Goal: Task Accomplishment & Management: Manage account settings

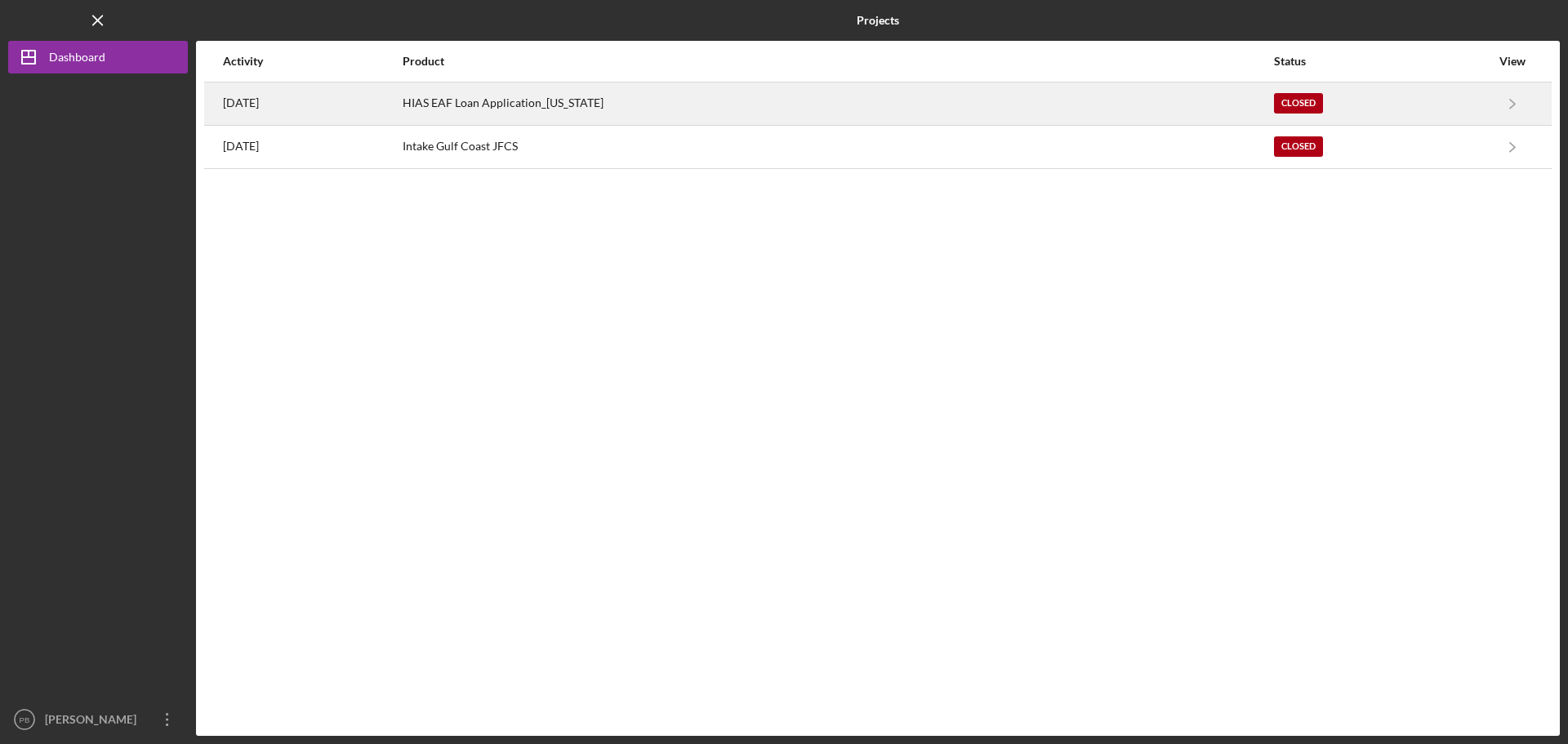
click at [571, 110] on div "HIAS EAF Loan Application_[US_STATE]" at bounding box center [838, 103] width 871 height 41
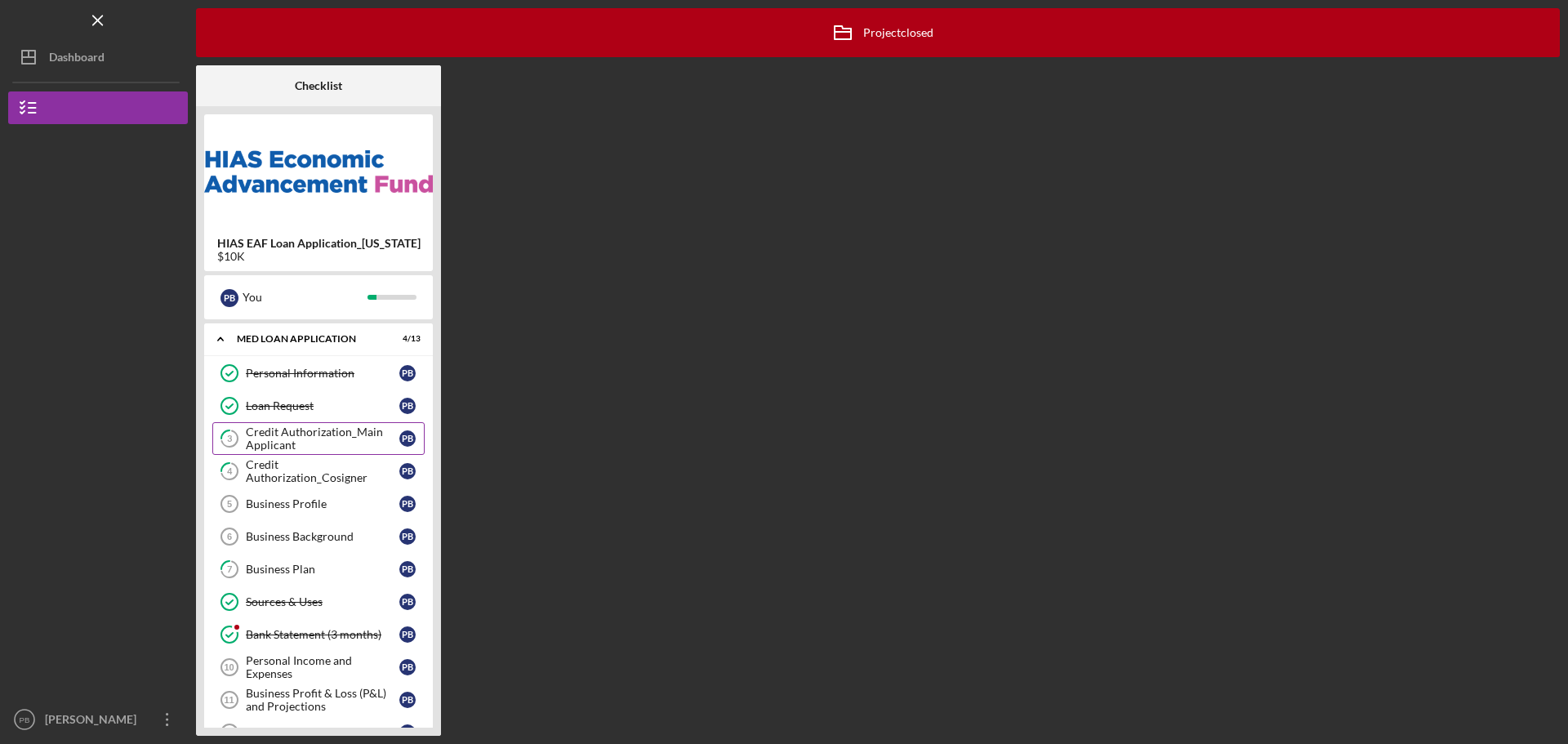
click at [293, 427] on div "Credit Authorization_Main Applicant" at bounding box center [322, 438] width 154 height 26
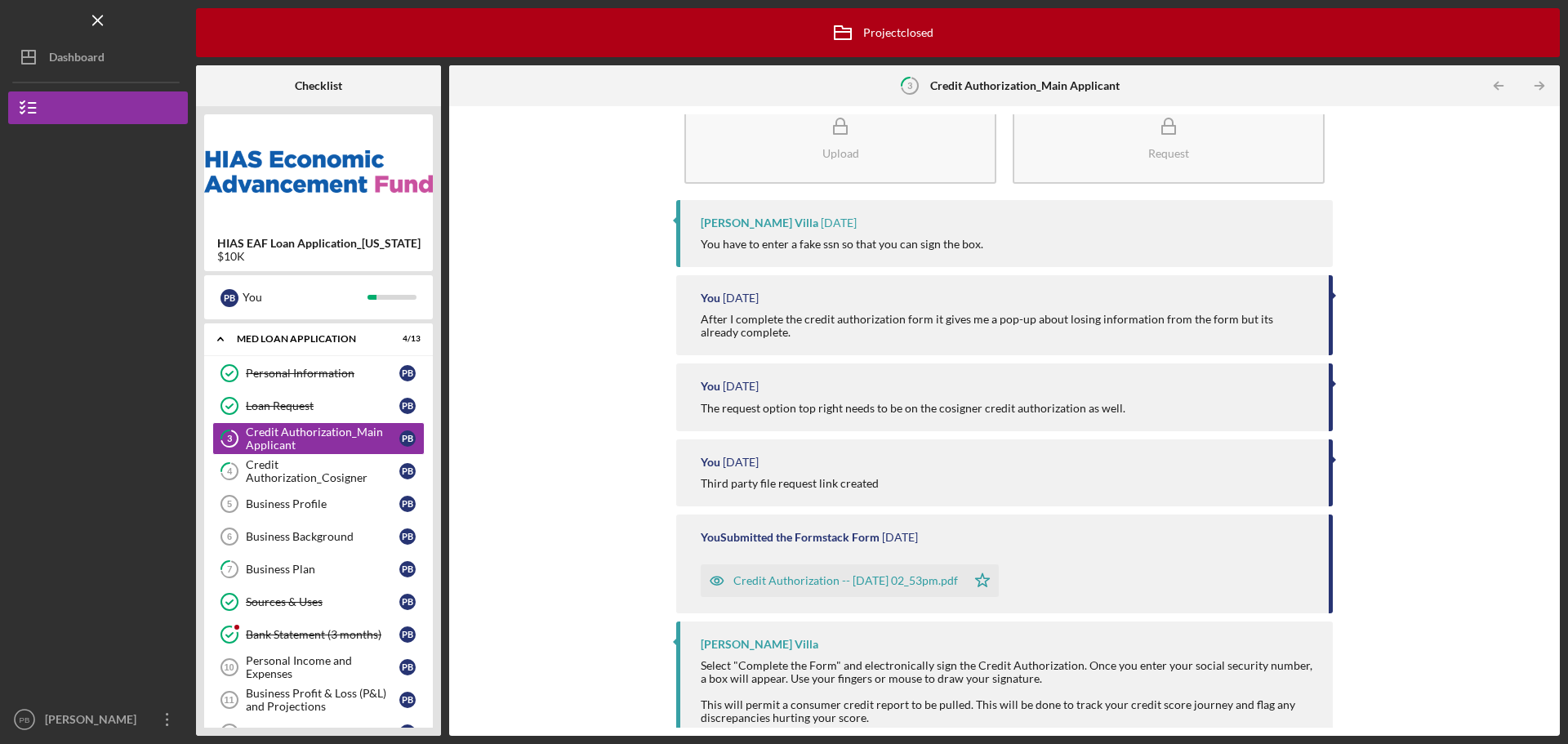
scroll to position [67, 0]
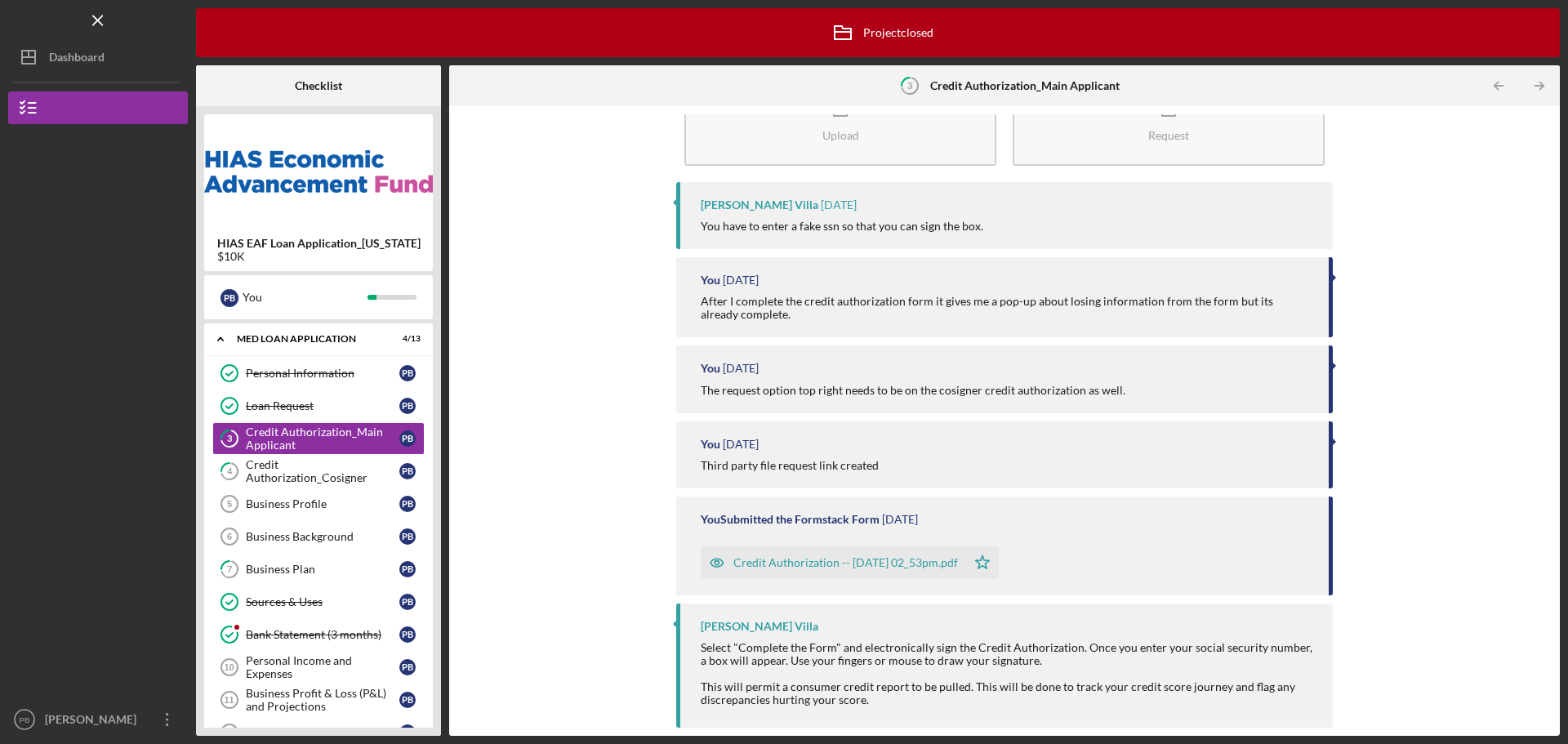
click at [868, 564] on div "Credit Authorization -- 2023-01-20 02_53pm.pdf" at bounding box center [845, 563] width 224 height 13
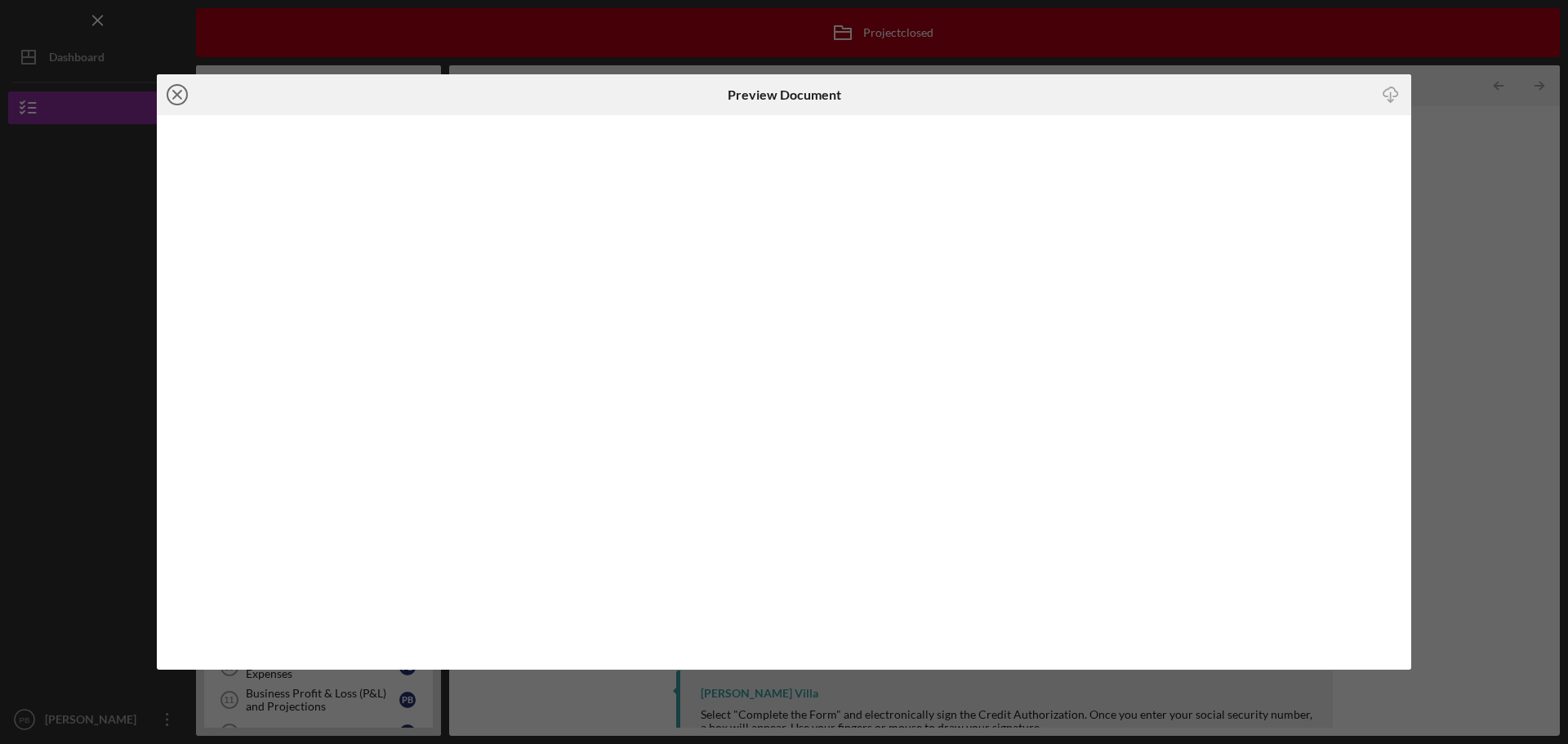
click at [174, 99] on icon "Icon/Close" at bounding box center [177, 95] width 41 height 41
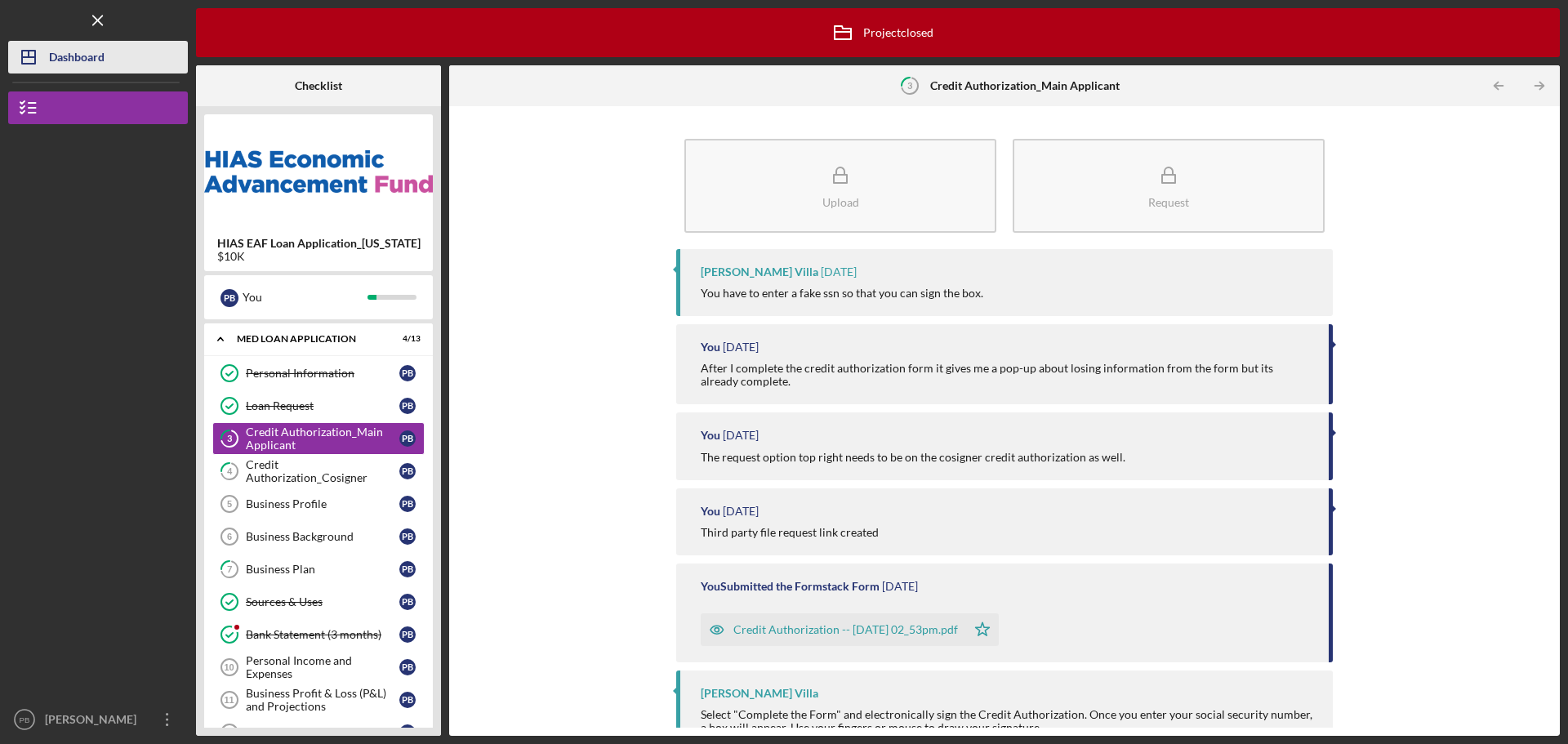
click at [66, 63] on div "Dashboard" at bounding box center [76, 59] width 55 height 36
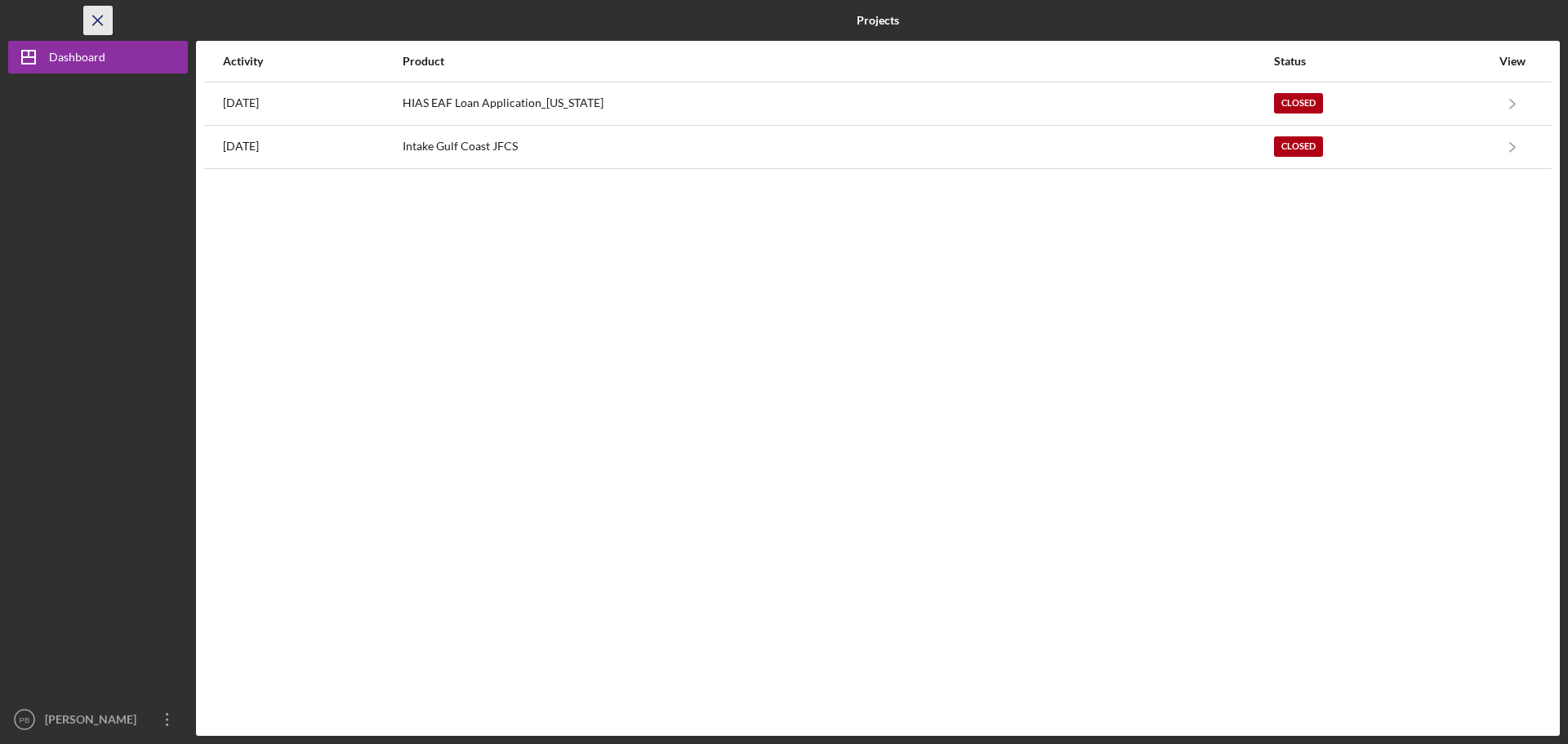
click at [83, 26] on icon "Icon/Menu Close" at bounding box center [98, 21] width 36 height 36
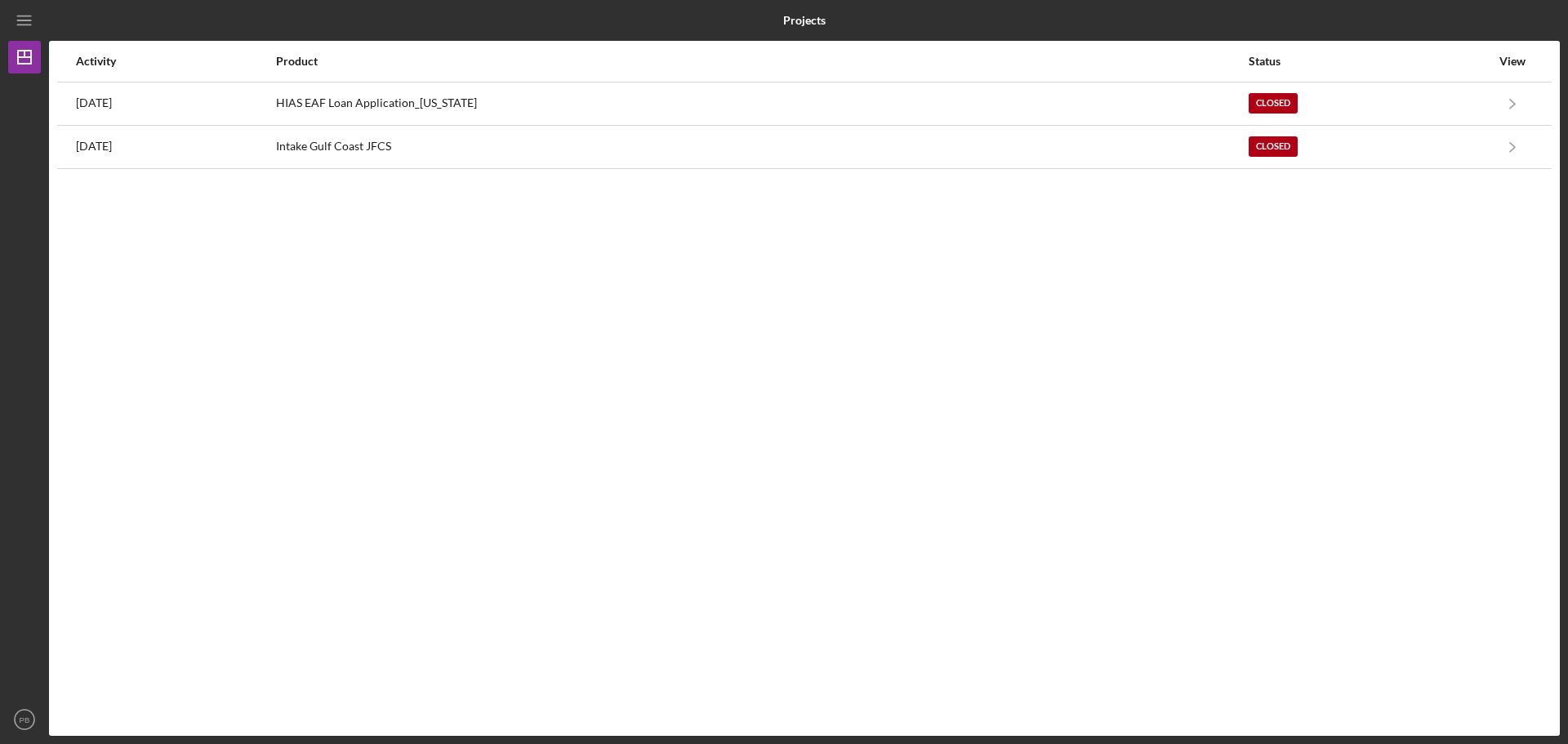
click at [800, 19] on b "Projects" at bounding box center [804, 21] width 42 height 13
click at [16, 55] on icon "Icon/Dashboard" at bounding box center [24, 56] width 41 height 41
click at [19, 55] on polygon "button" at bounding box center [25, 57] width 13 height 13
click at [28, 21] on icon "Icon/Menu" at bounding box center [25, 21] width 36 height 36
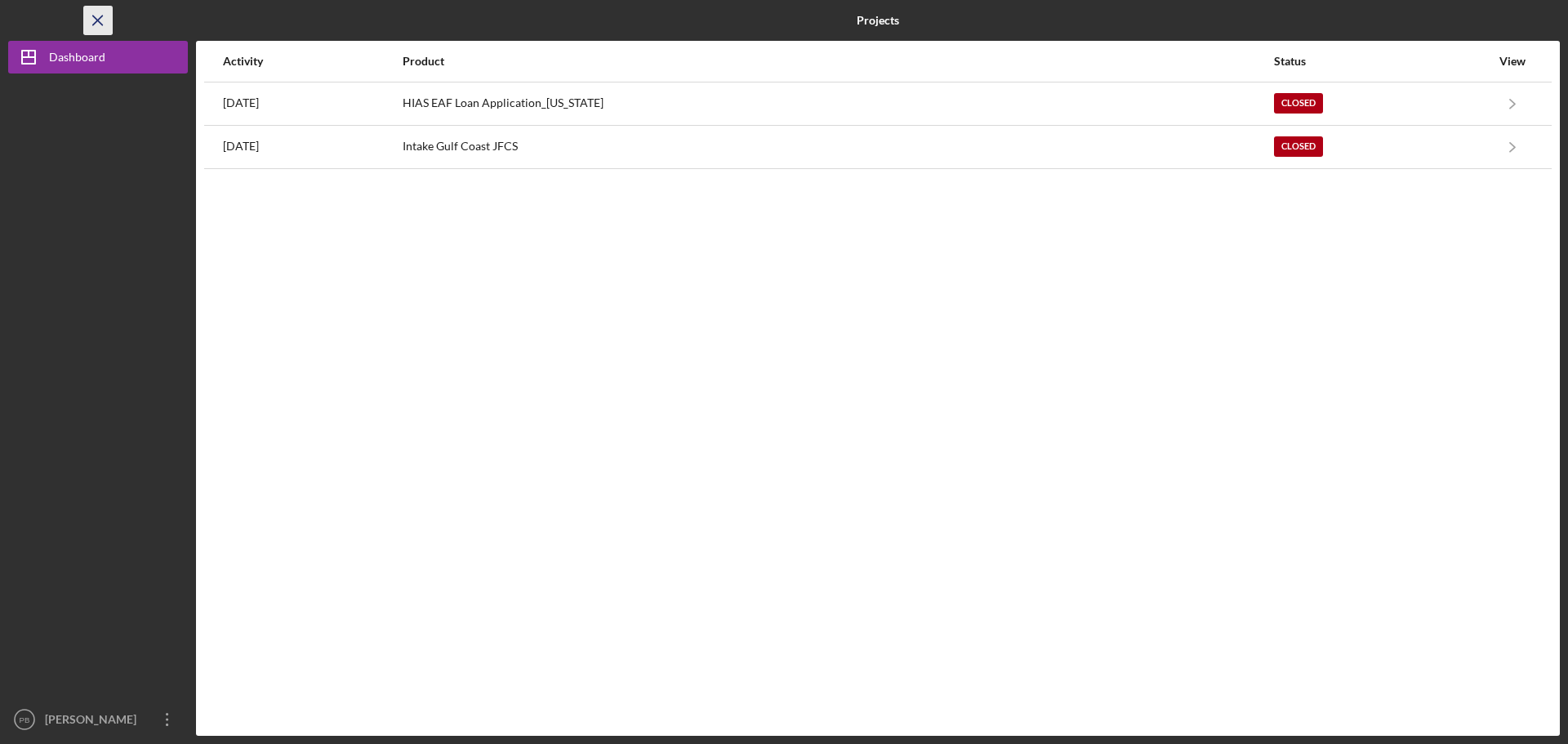
click at [97, 19] on icon "Icon/Menu Close" at bounding box center [98, 21] width 36 height 36
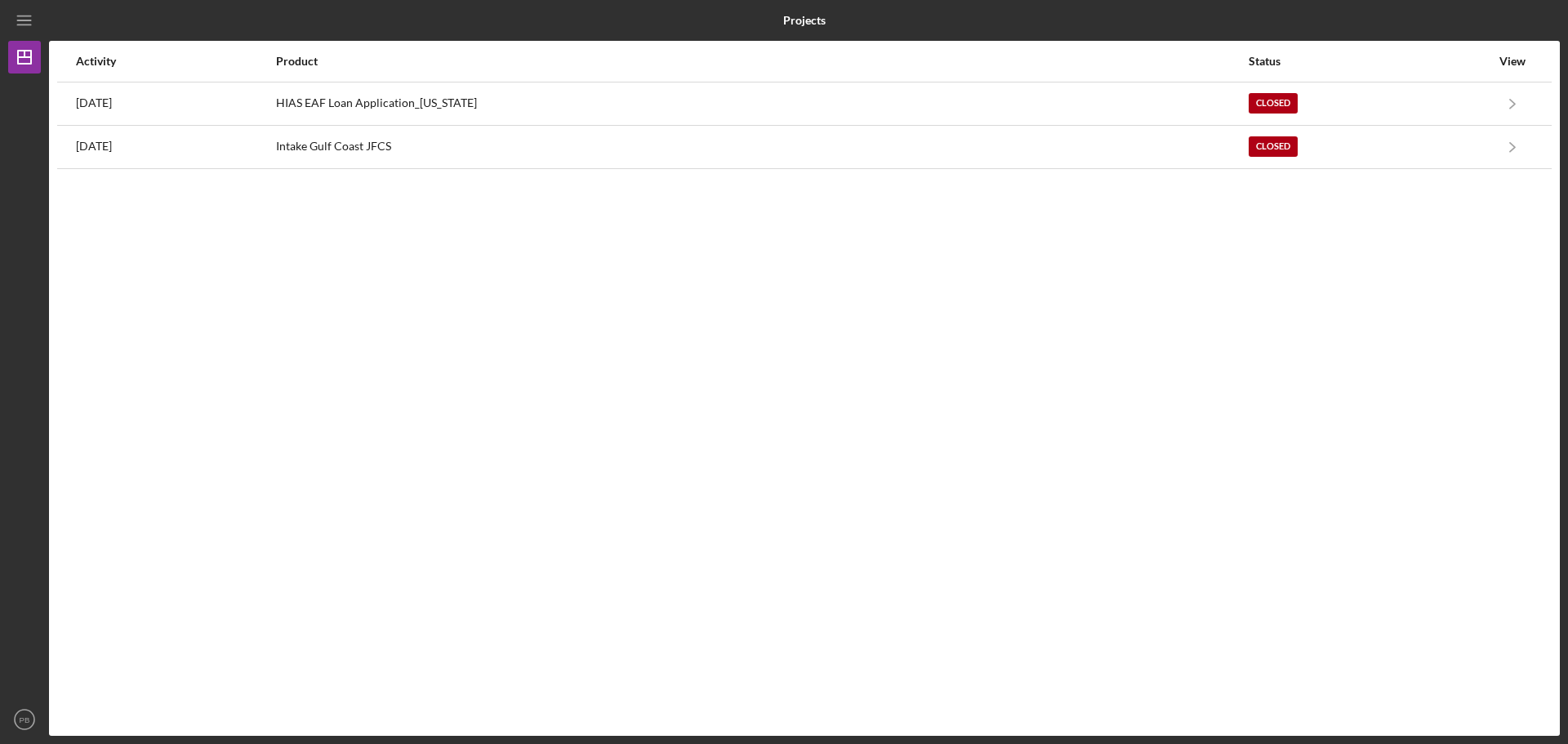
click at [1193, 276] on div "Activity Product Status View 3 years ago HIAS EAF Loan Application_Ohio Closed …" at bounding box center [804, 389] width 1511 height 695
click at [14, 23] on icon "Icon/Menu" at bounding box center [25, 21] width 36 height 36
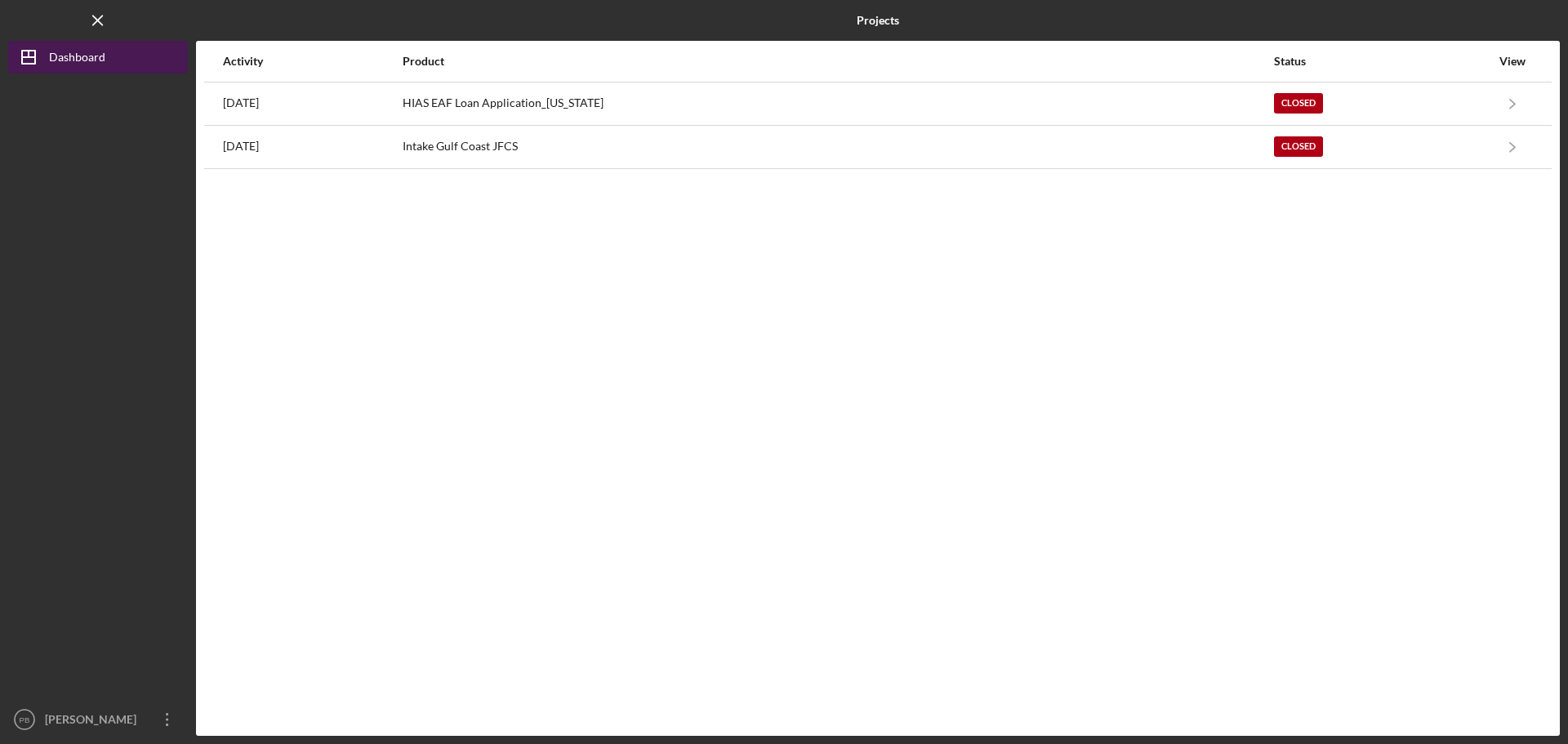
click at [41, 53] on icon "Icon/Dashboard" at bounding box center [29, 56] width 41 height 41
click at [22, 59] on polygon "button" at bounding box center [29, 57] width 13 height 13
click at [100, 14] on icon "Icon/Menu Close" at bounding box center [98, 21] width 36 height 36
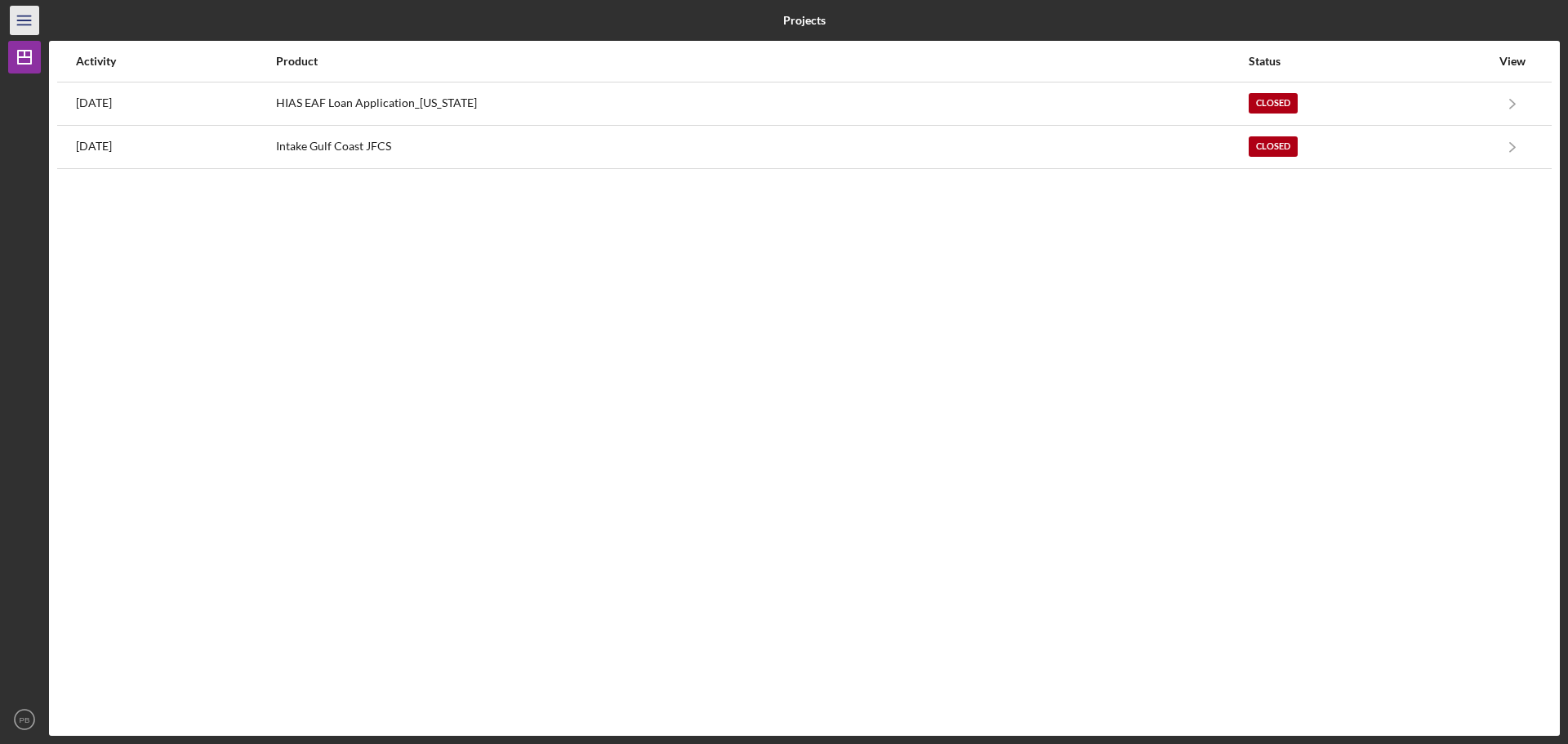
click at [14, 21] on icon "Icon/Menu" at bounding box center [25, 21] width 36 height 36
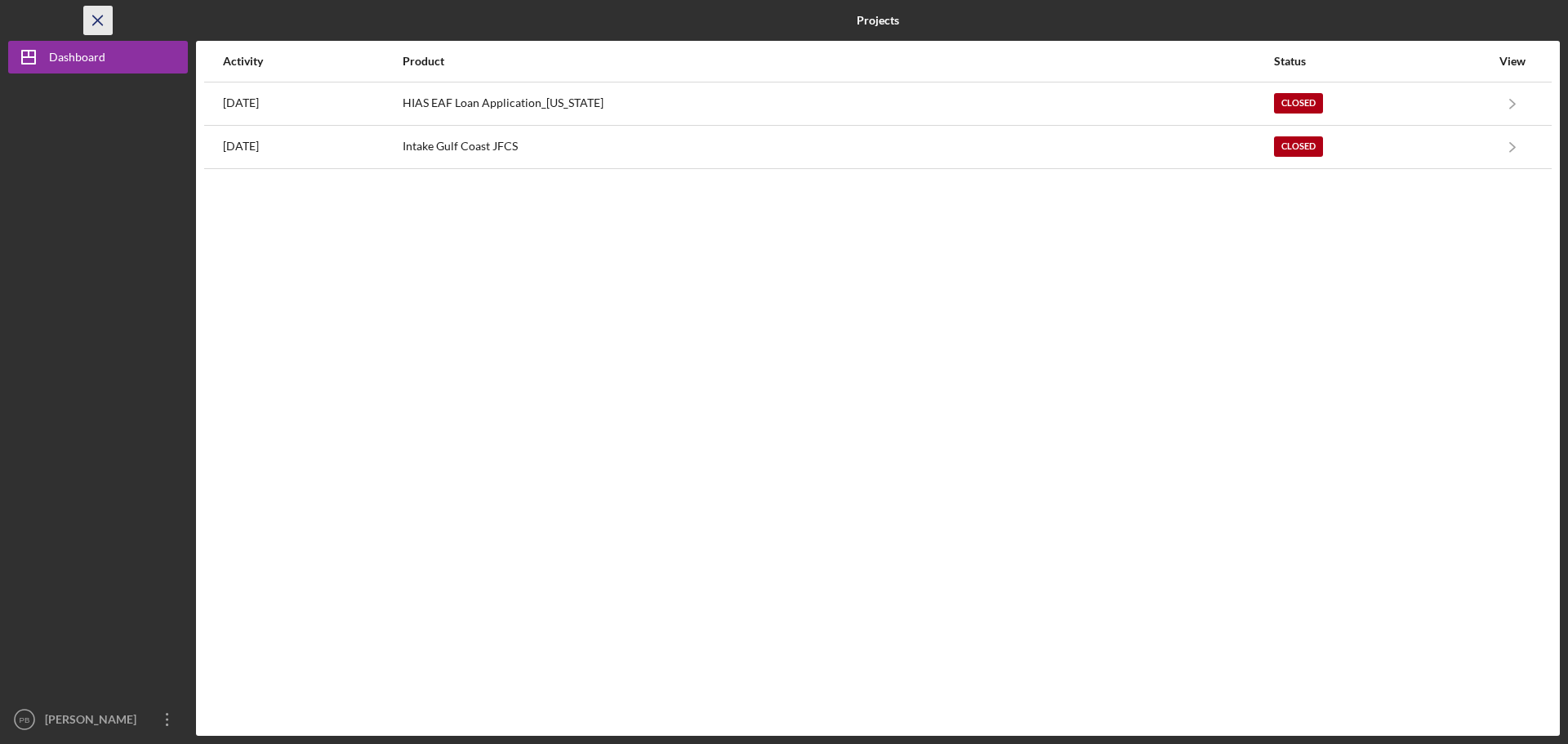
click at [104, 17] on icon "Icon/Menu Close" at bounding box center [98, 21] width 36 height 36
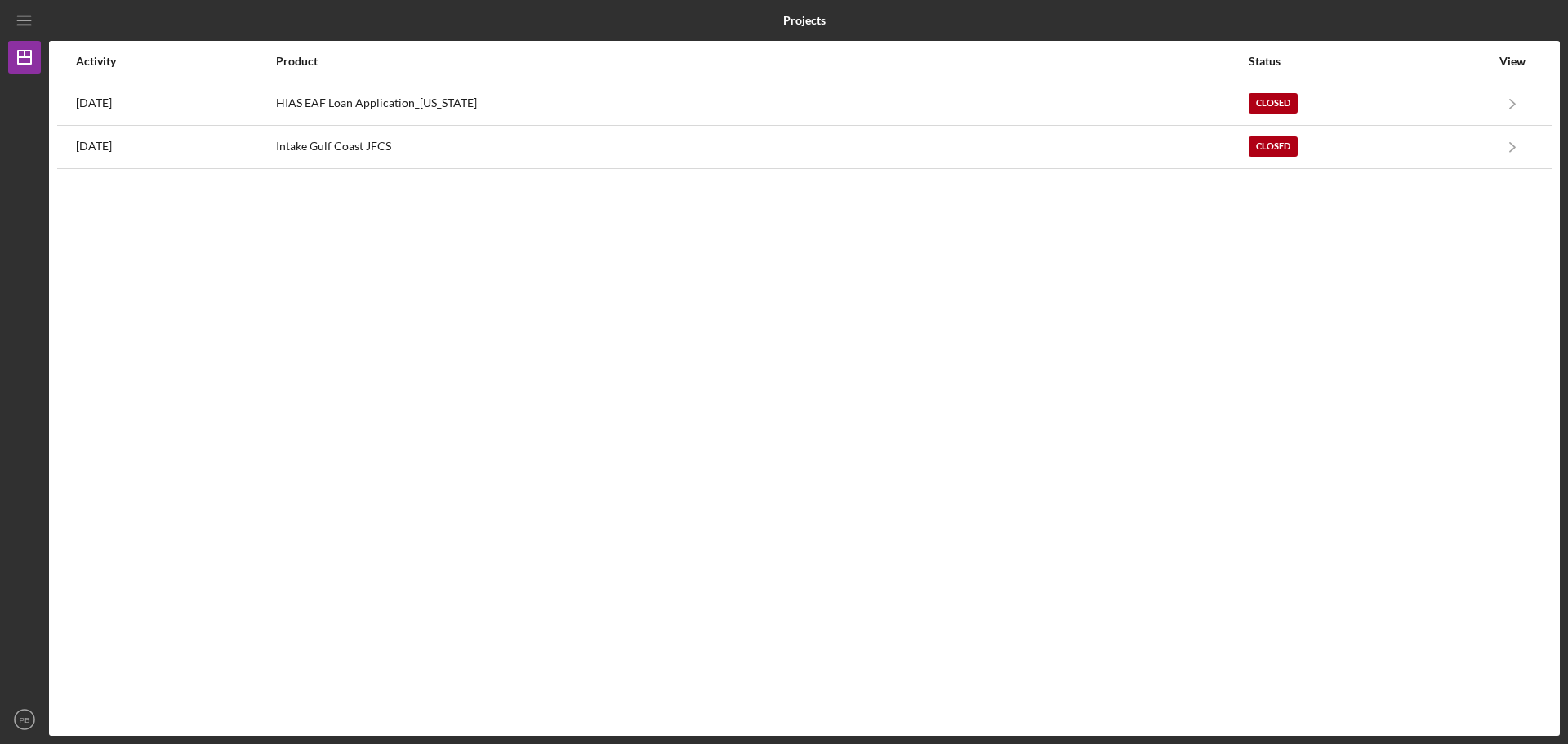
click at [26, 29] on icon "Icon/Menu" at bounding box center [25, 21] width 36 height 36
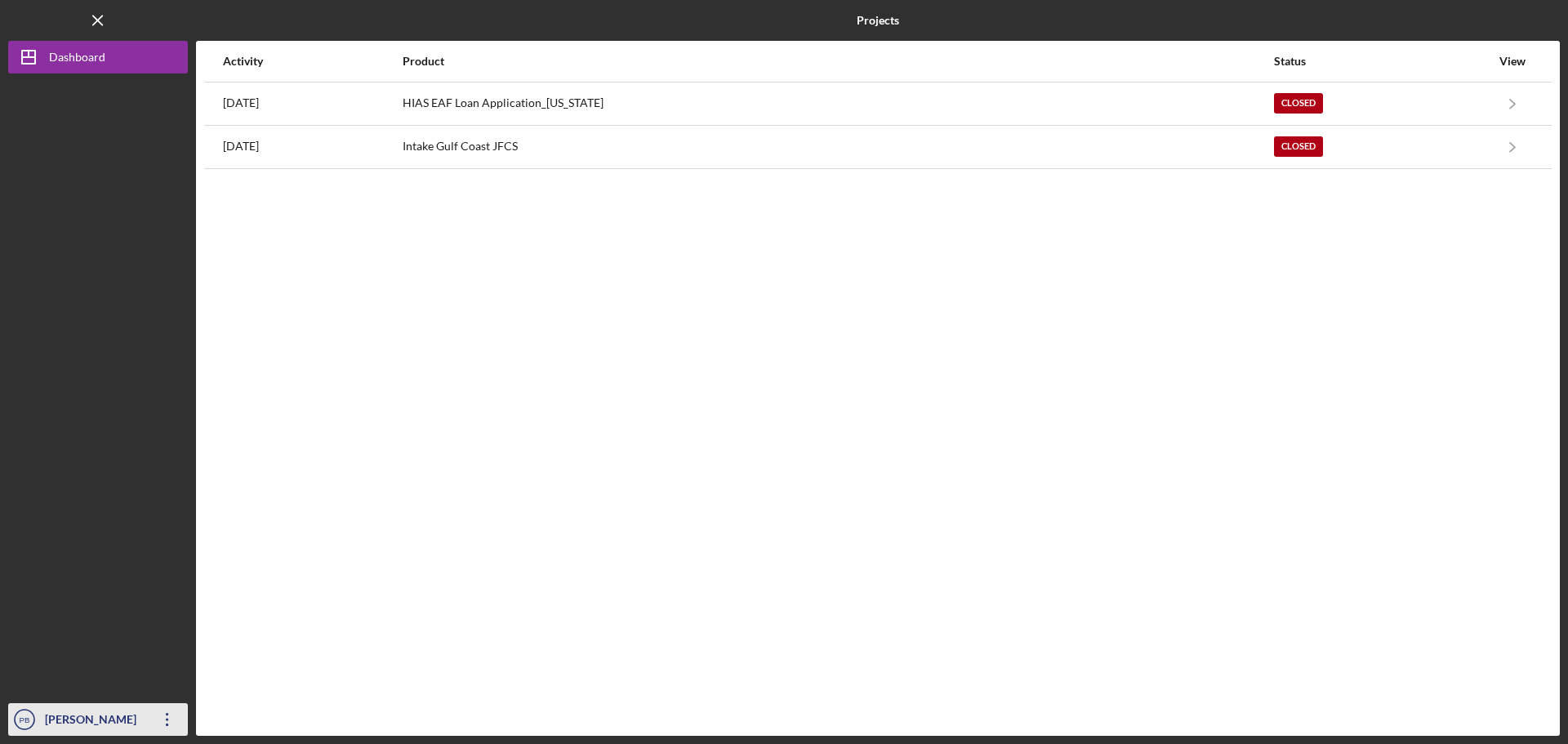
click at [161, 712] on icon "Icon/Overflow" at bounding box center [167, 719] width 41 height 41
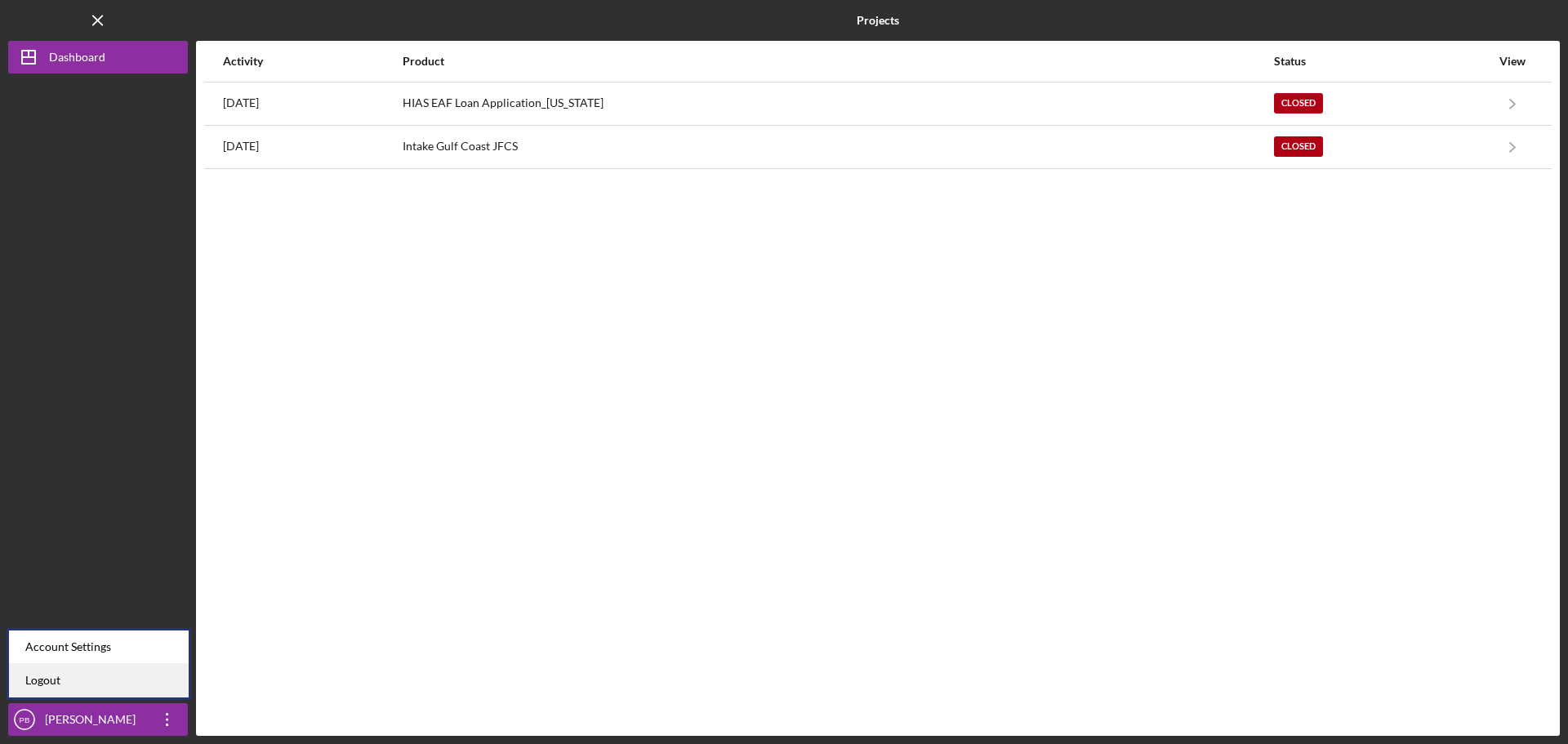
click at [126, 682] on link "Logout" at bounding box center [98, 680] width 180 height 33
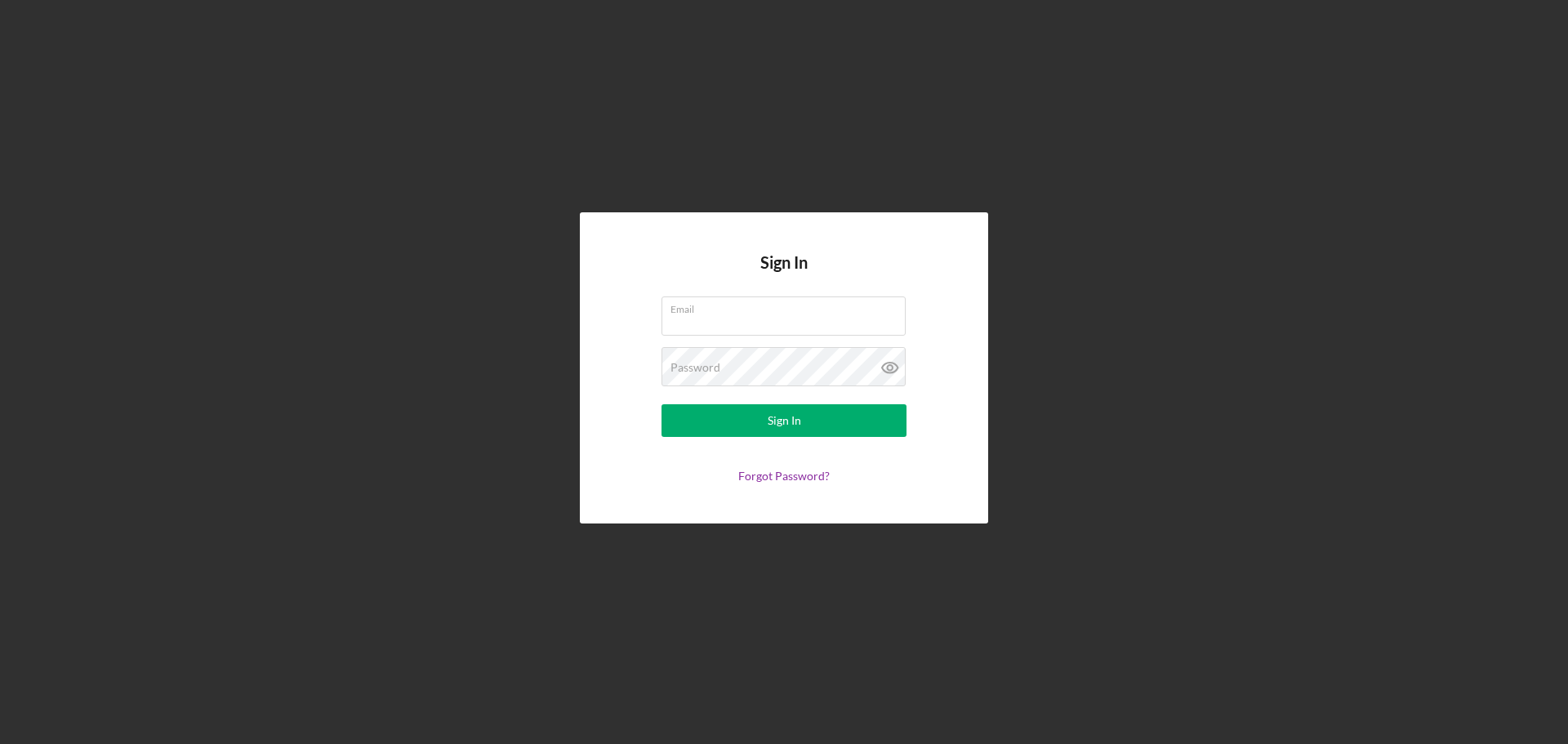
type input "phillip.anderson.bailey@gmail.com"
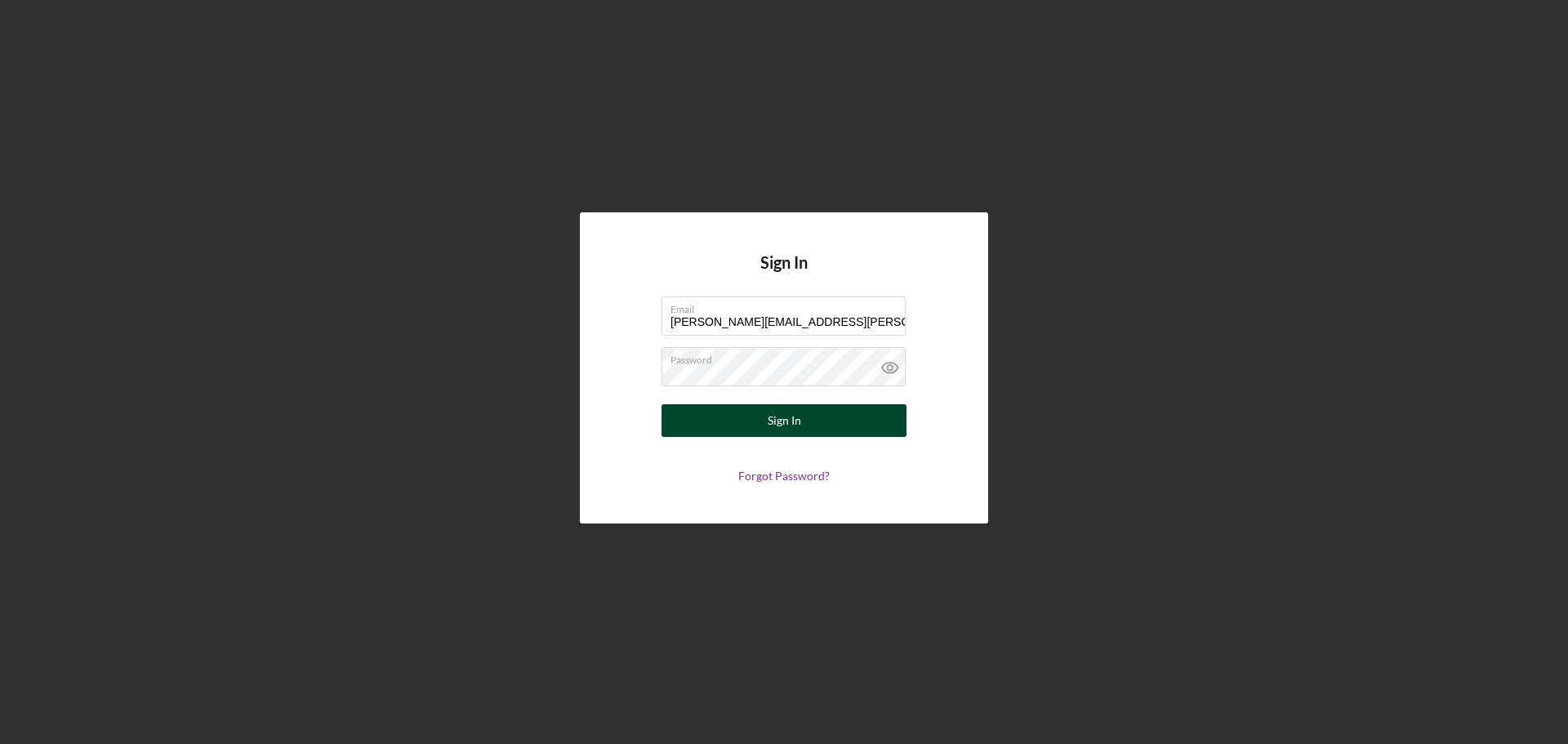
click at [787, 421] on div "Sign In" at bounding box center [784, 420] width 33 height 32
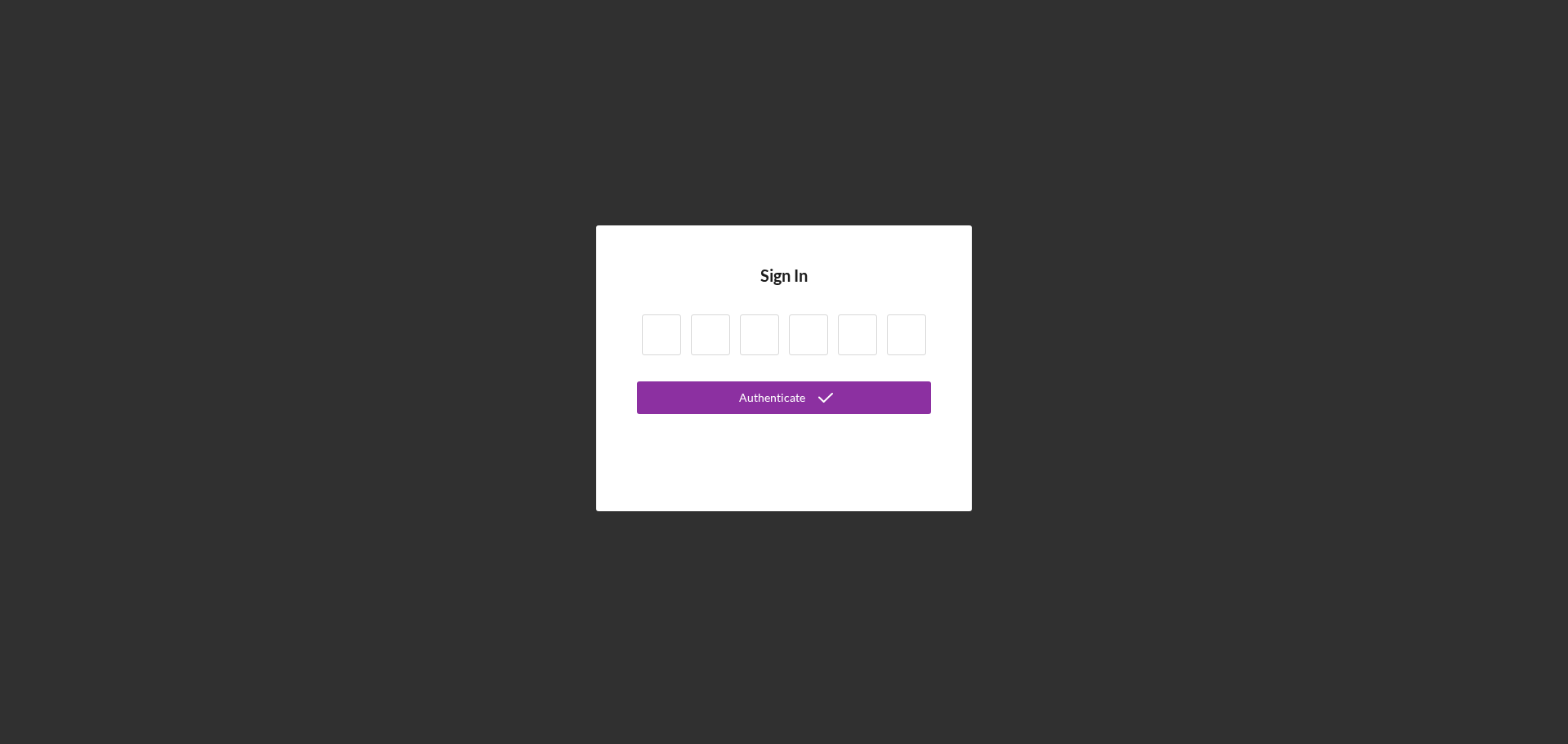
click at [664, 327] on input at bounding box center [661, 334] width 39 height 41
type input "6"
type input "3"
type input "4"
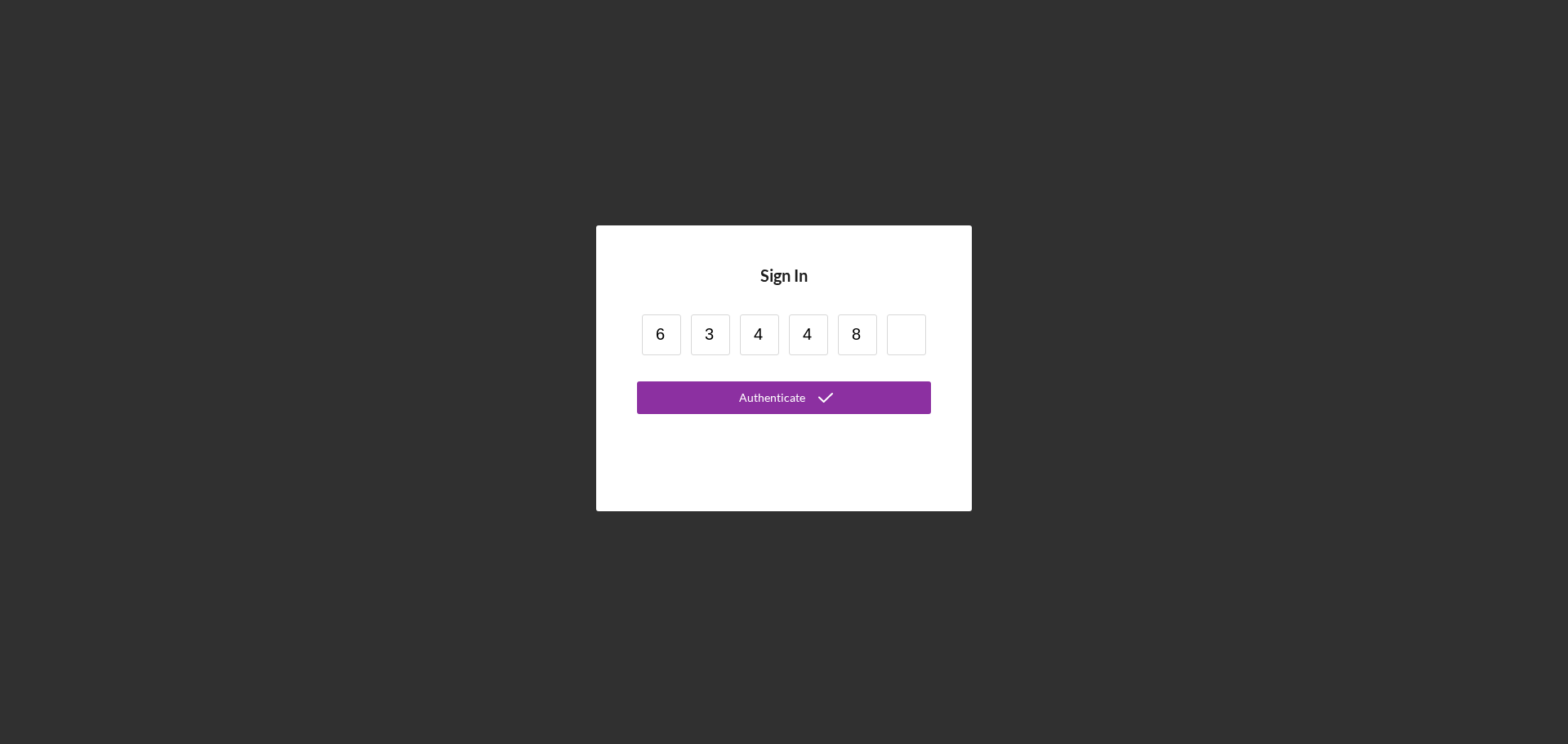
type input "8"
type input "1"
click at [827, 389] on icon "submit" at bounding box center [825, 397] width 41 height 41
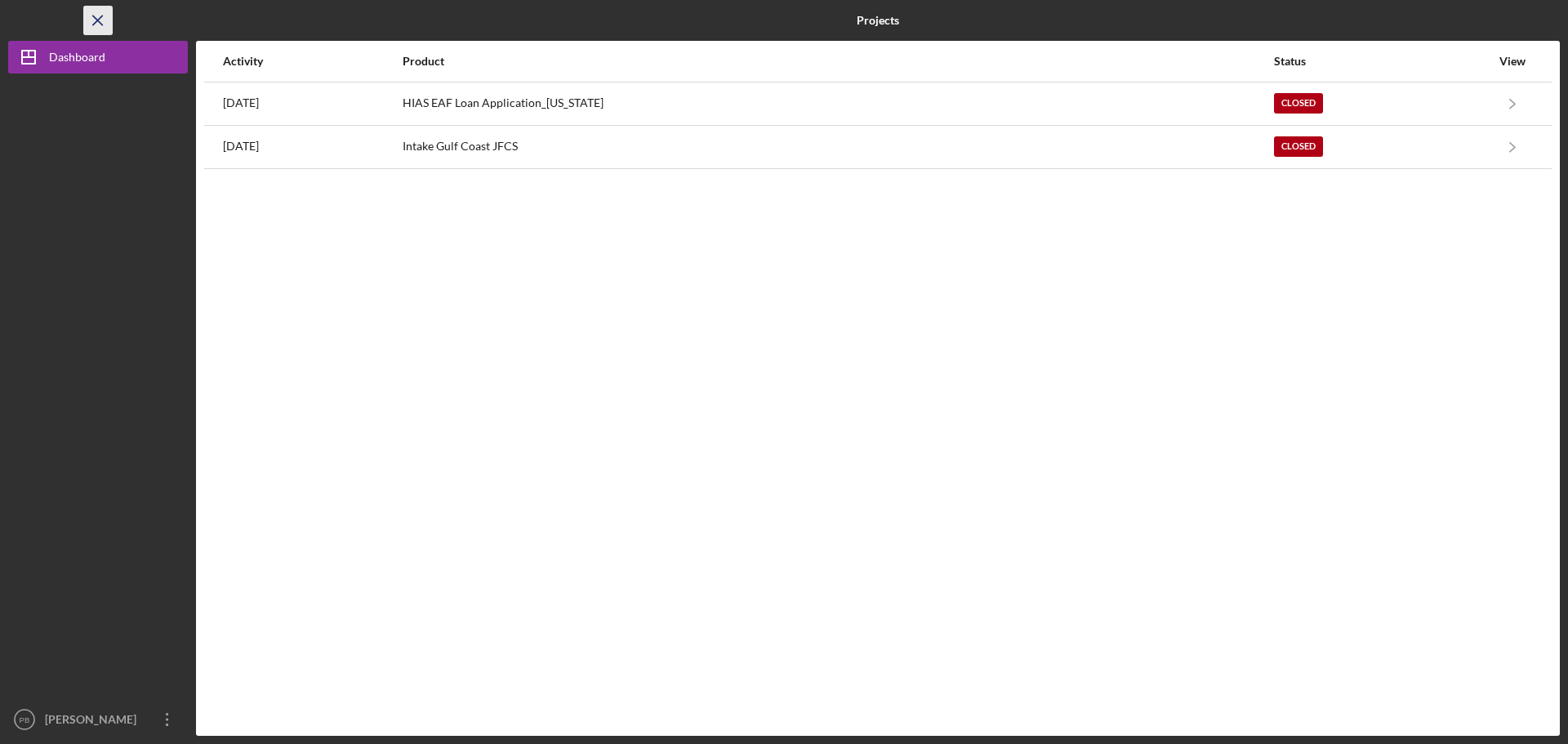
click at [98, 25] on icon "Icon/Menu Close" at bounding box center [98, 21] width 36 height 36
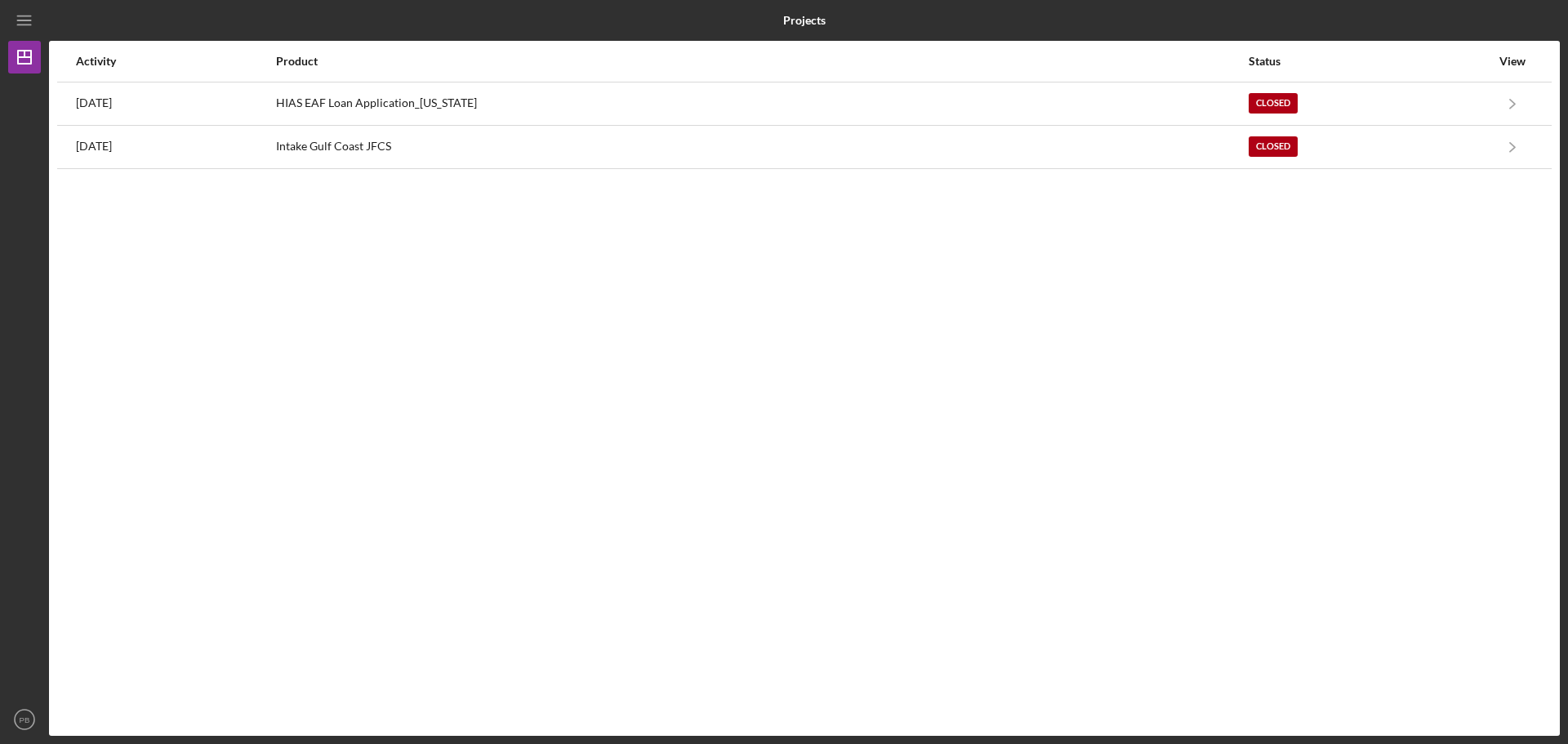
click at [805, 15] on b "Projects" at bounding box center [804, 21] width 42 height 13
click at [1348, 398] on div "Activity Product Status View 3 years ago HIAS EAF Loan Application_Ohio Closed …" at bounding box center [804, 389] width 1511 height 695
click at [23, 717] on text "PB" at bounding box center [25, 719] width 11 height 9
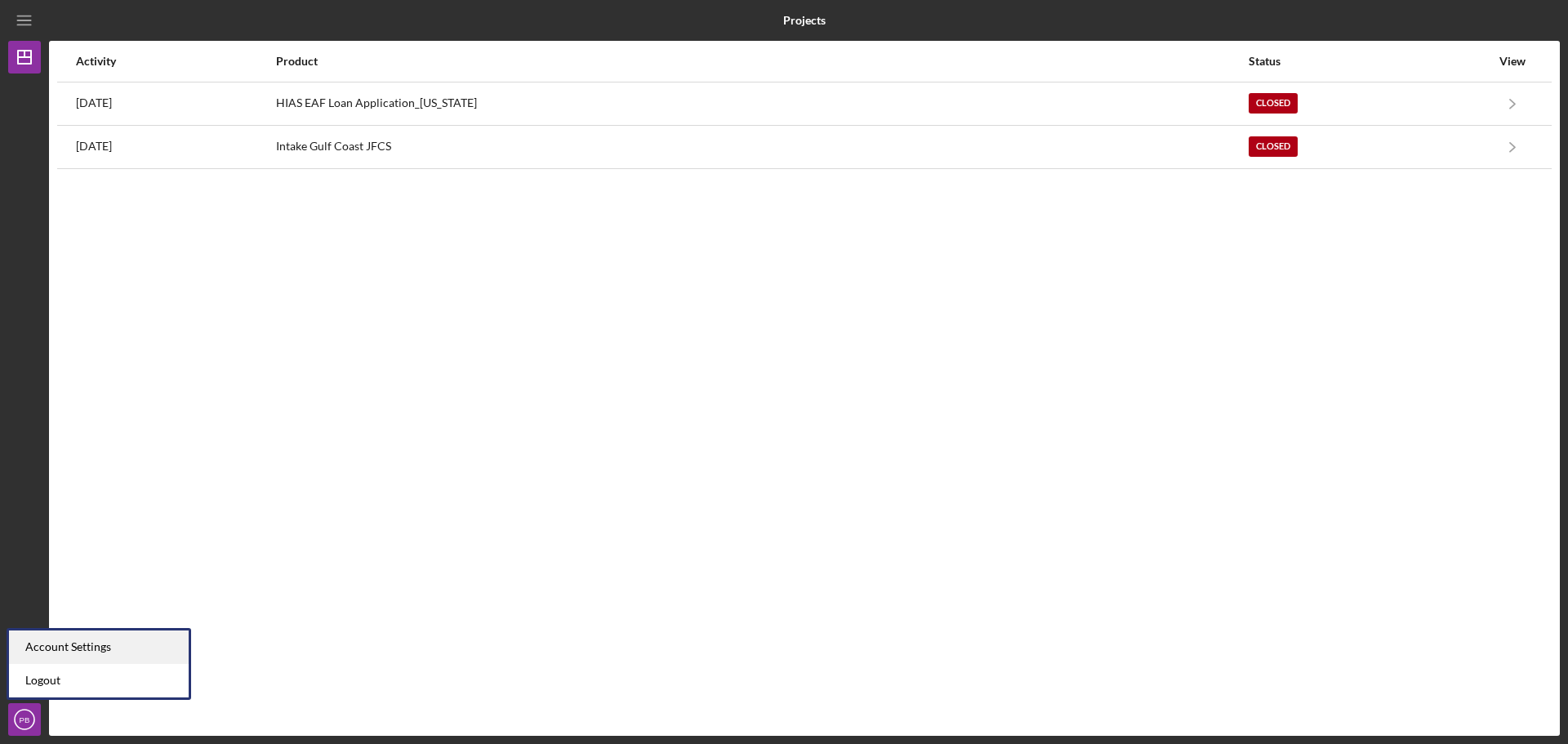
click at [53, 650] on div "Account Settings" at bounding box center [98, 647] width 180 height 33
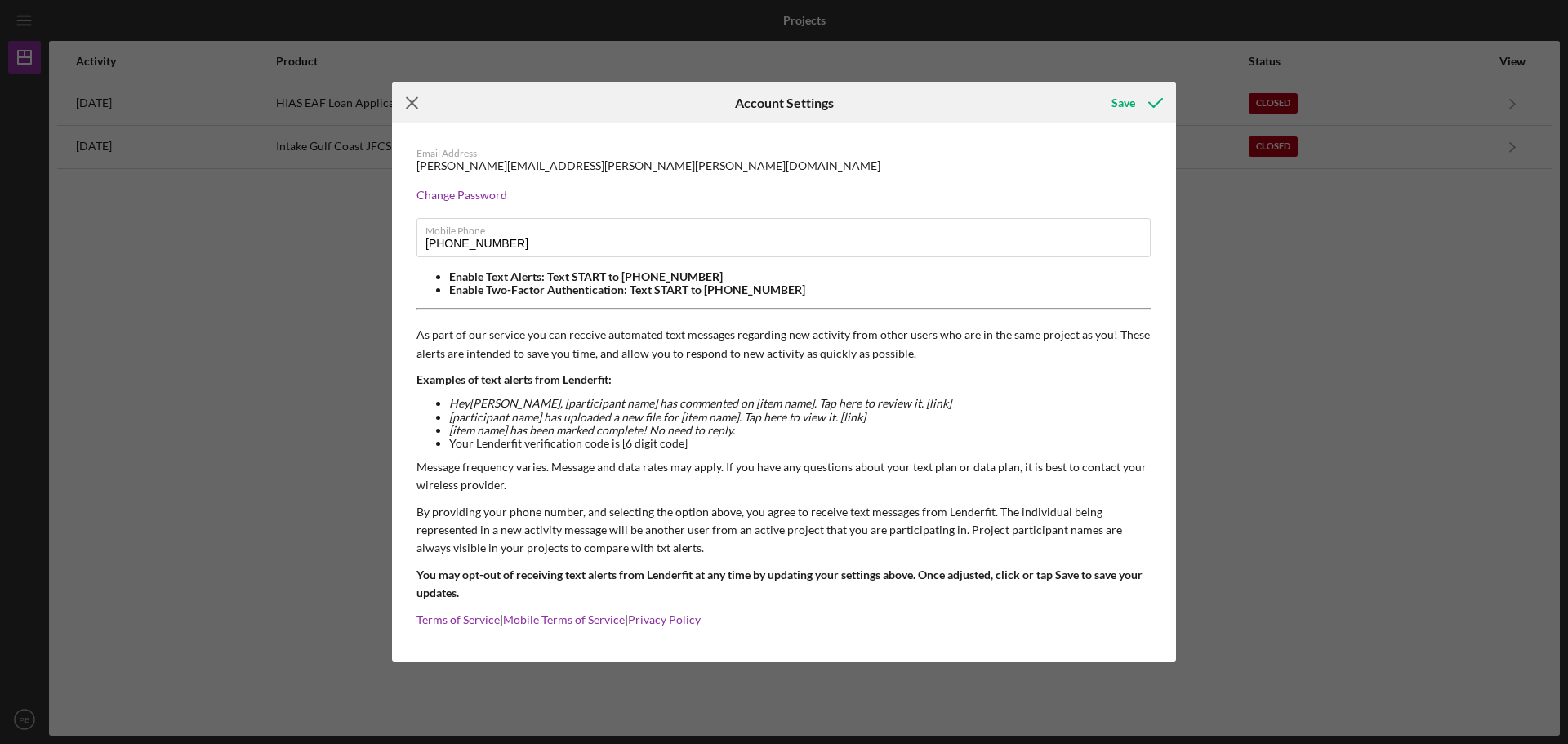
click at [407, 101] on icon "Icon/Menu Close" at bounding box center [413, 102] width 41 height 41
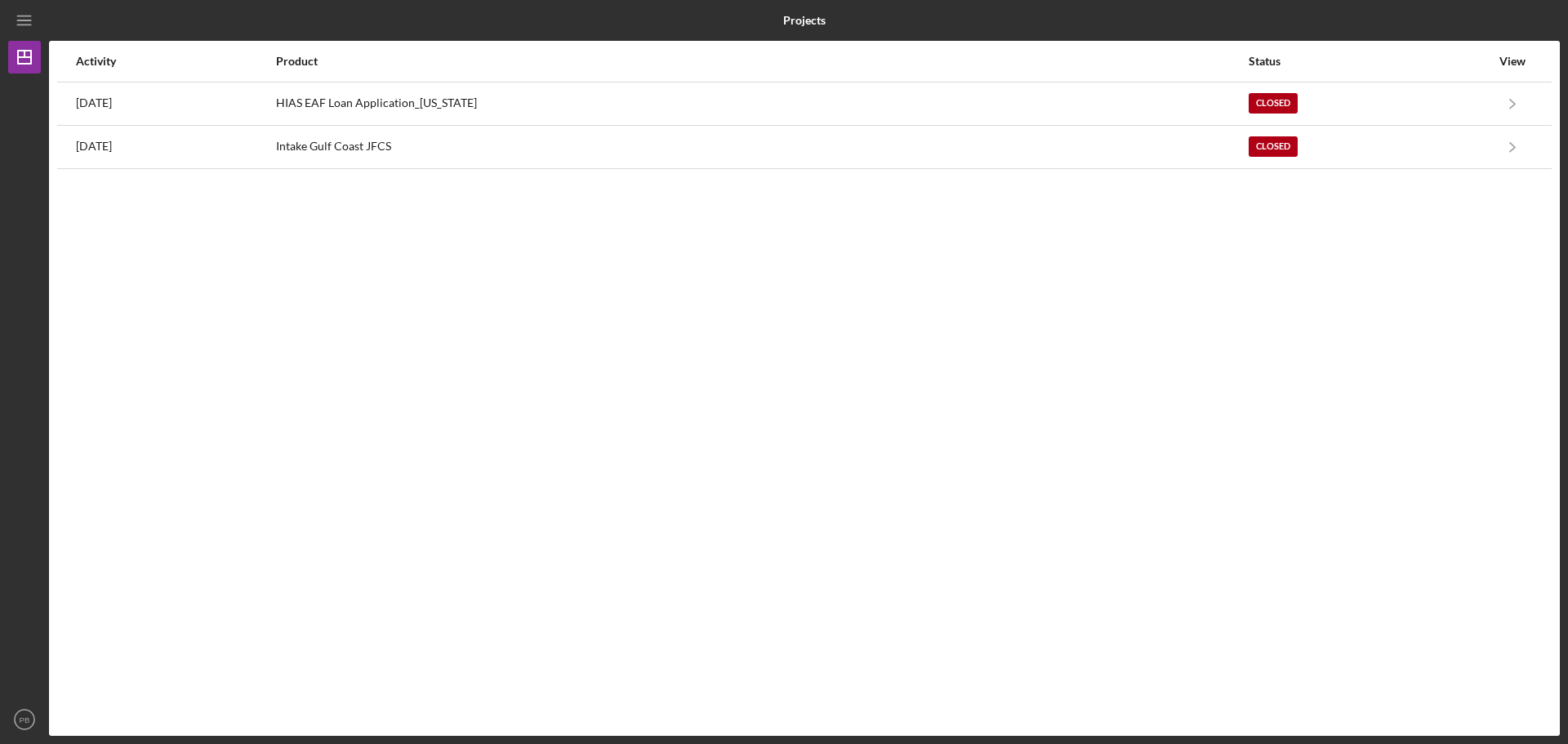
click at [168, 348] on div "Activity Product Status View 3 years ago HIAS EAF Loan Application_Ohio Closed …" at bounding box center [804, 389] width 1511 height 695
click at [22, 23] on icon "Icon/Menu" at bounding box center [25, 21] width 36 height 36
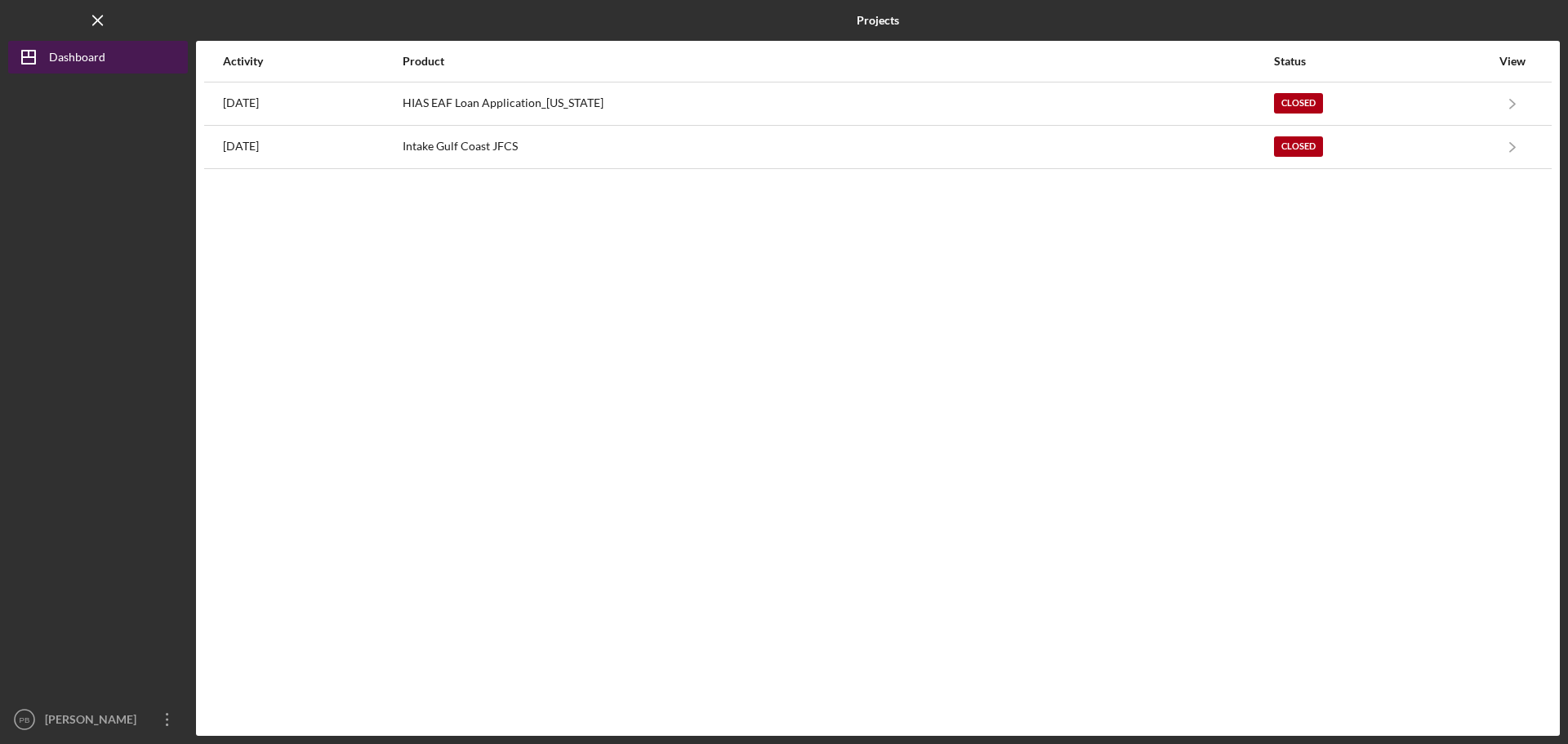
click at [61, 53] on div "Dashboard" at bounding box center [76, 59] width 56 height 36
click at [41, 60] on icon "Icon/Dashboard" at bounding box center [29, 56] width 41 height 41
click at [20, 55] on icon "Icon/Dashboard" at bounding box center [29, 56] width 41 height 41
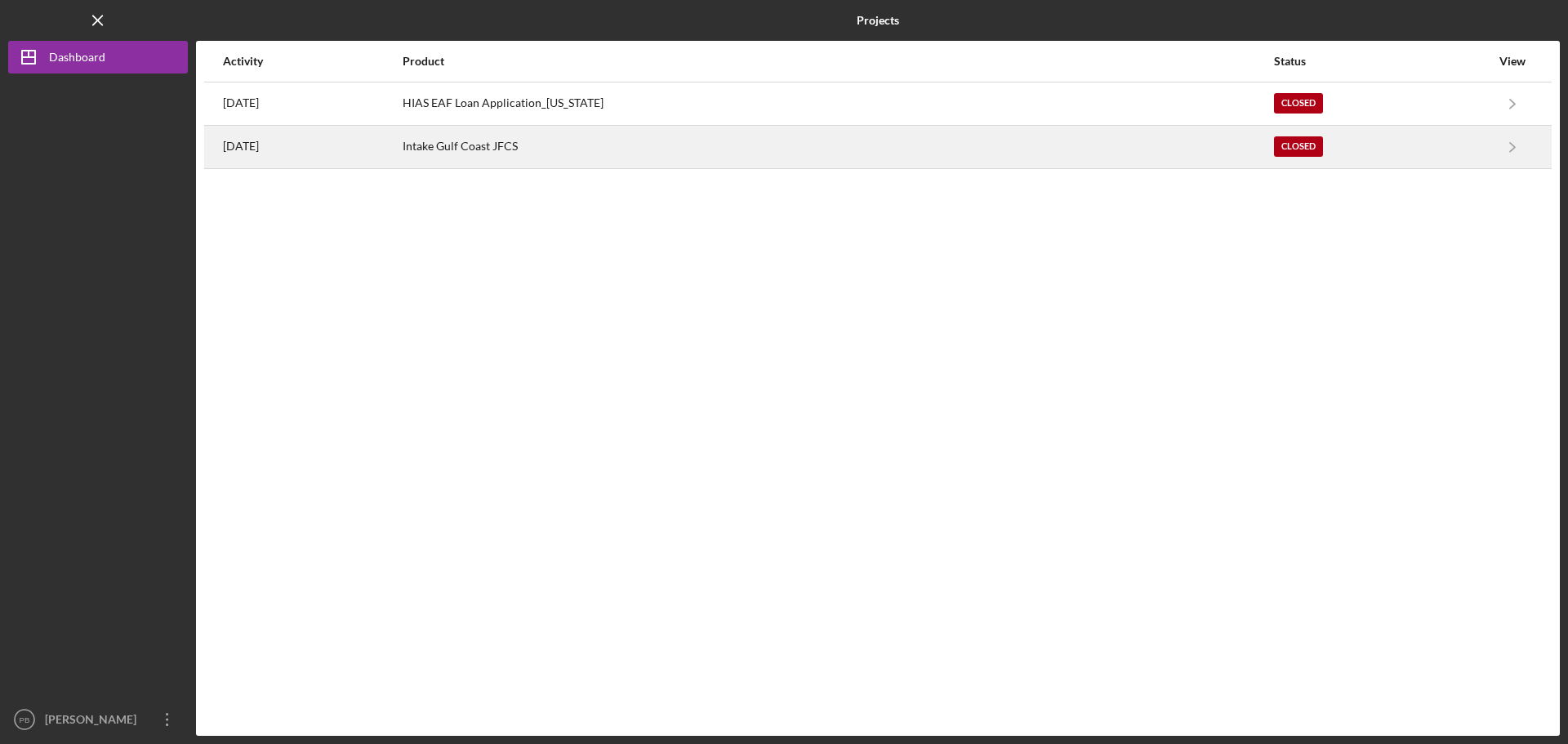
drag, startPoint x: 540, startPoint y: 292, endPoint x: 586, endPoint y: 151, distance: 148.3
click at [540, 291] on div "Activity Product Status View 3 years ago HIAS EAF Loan Application_Ohio Closed …" at bounding box center [878, 389] width 1364 height 695
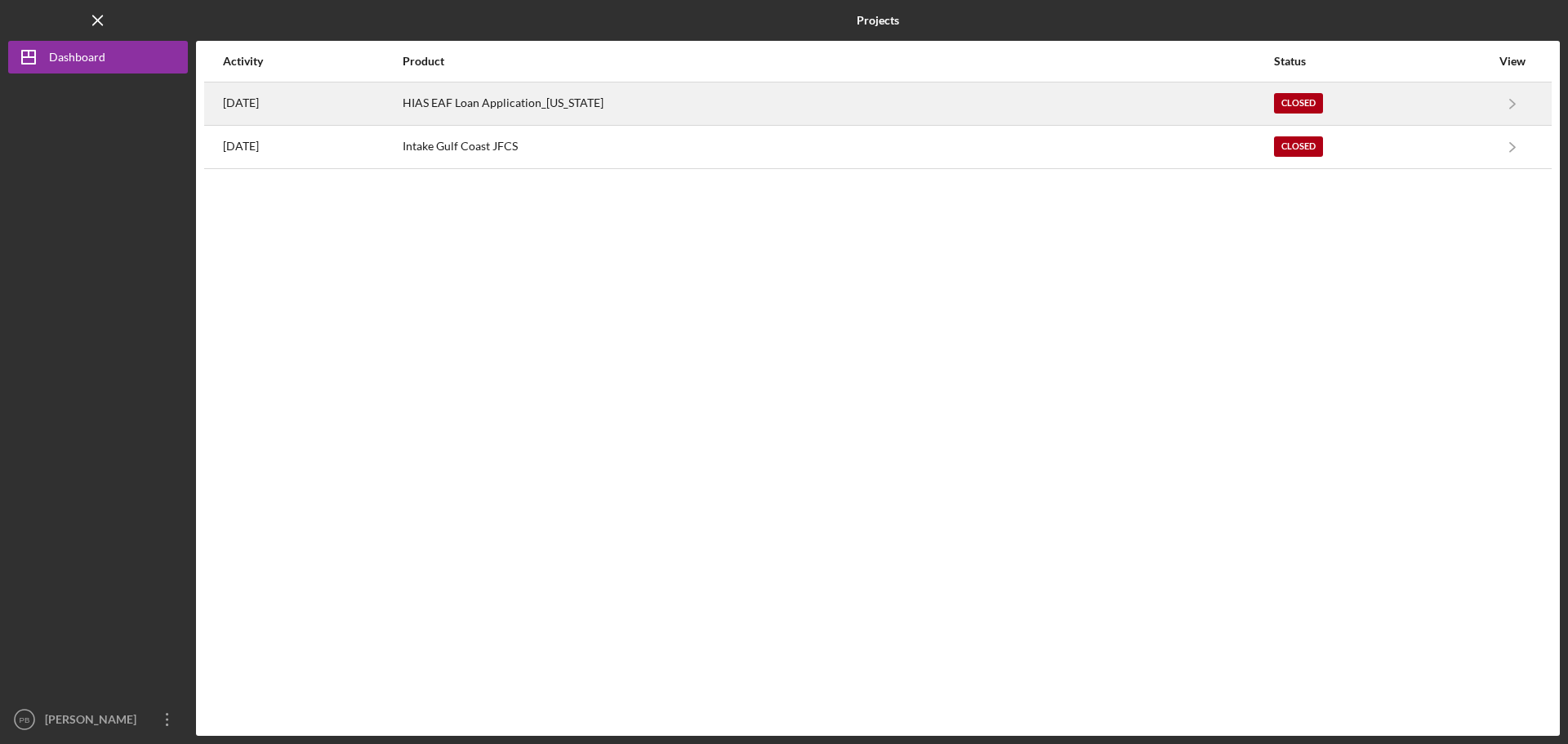
click at [590, 104] on div "HIAS EAF Loan Application_[US_STATE]" at bounding box center [838, 103] width 871 height 41
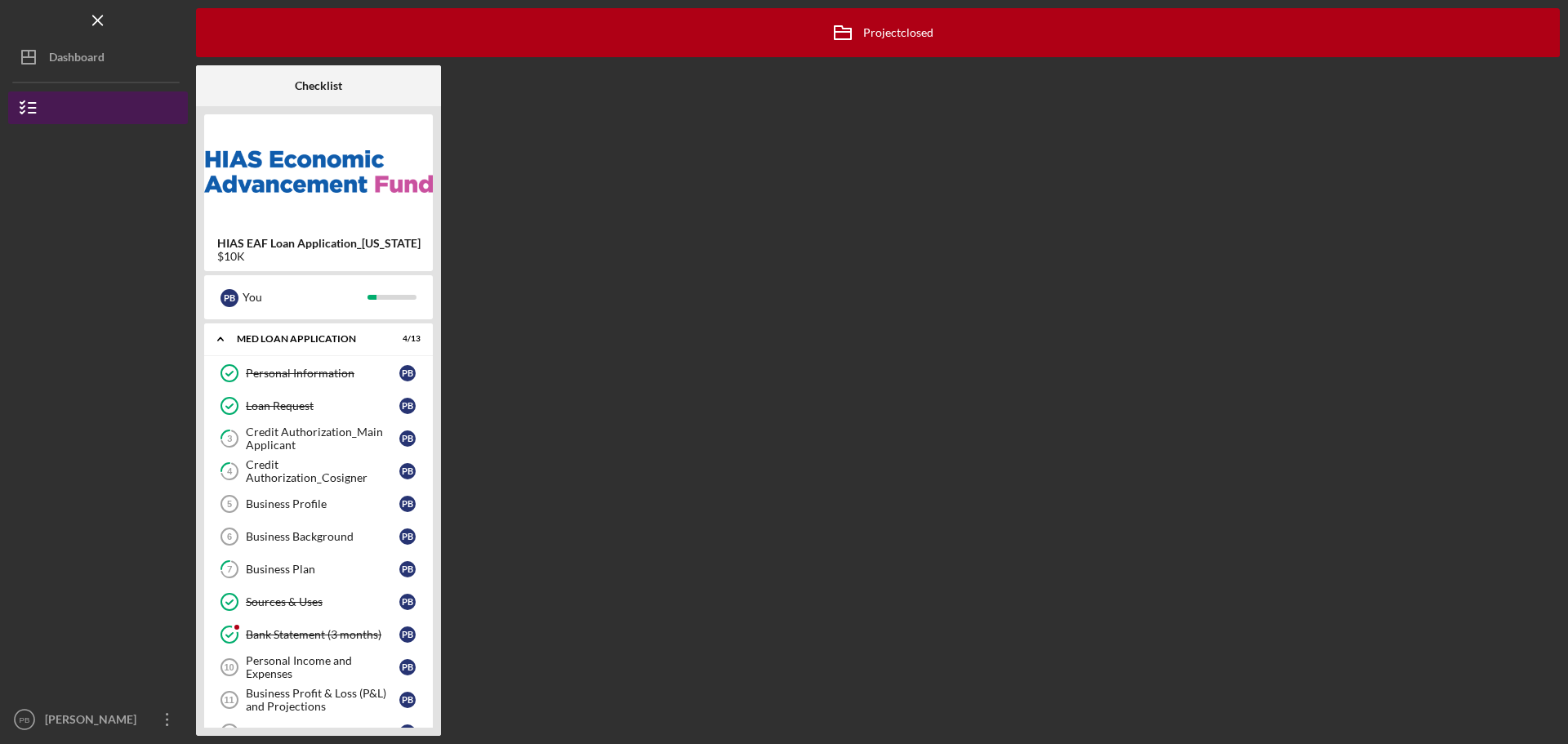
click at [61, 98] on button "HIAS EAF Loan Application_[US_STATE]" at bounding box center [98, 108] width 180 height 32
click at [22, 105] on icon "button" at bounding box center [29, 108] width 41 height 41
click at [72, 40] on div "Logo-Reversed Created with Sketch. Icon/Menu Close" at bounding box center [98, 20] width 180 height 41
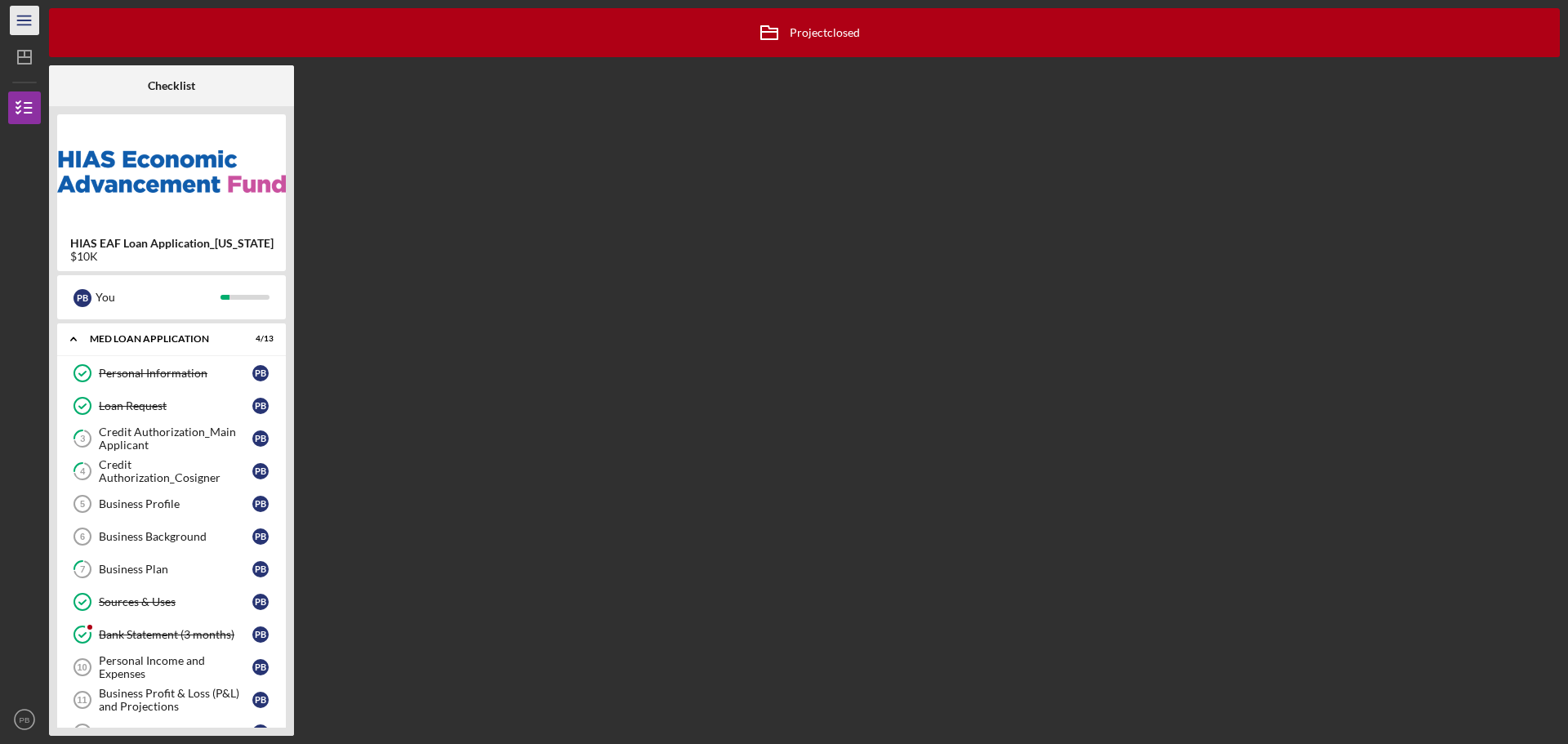
click at [11, 9] on icon "Icon/Menu" at bounding box center [25, 21] width 36 height 36
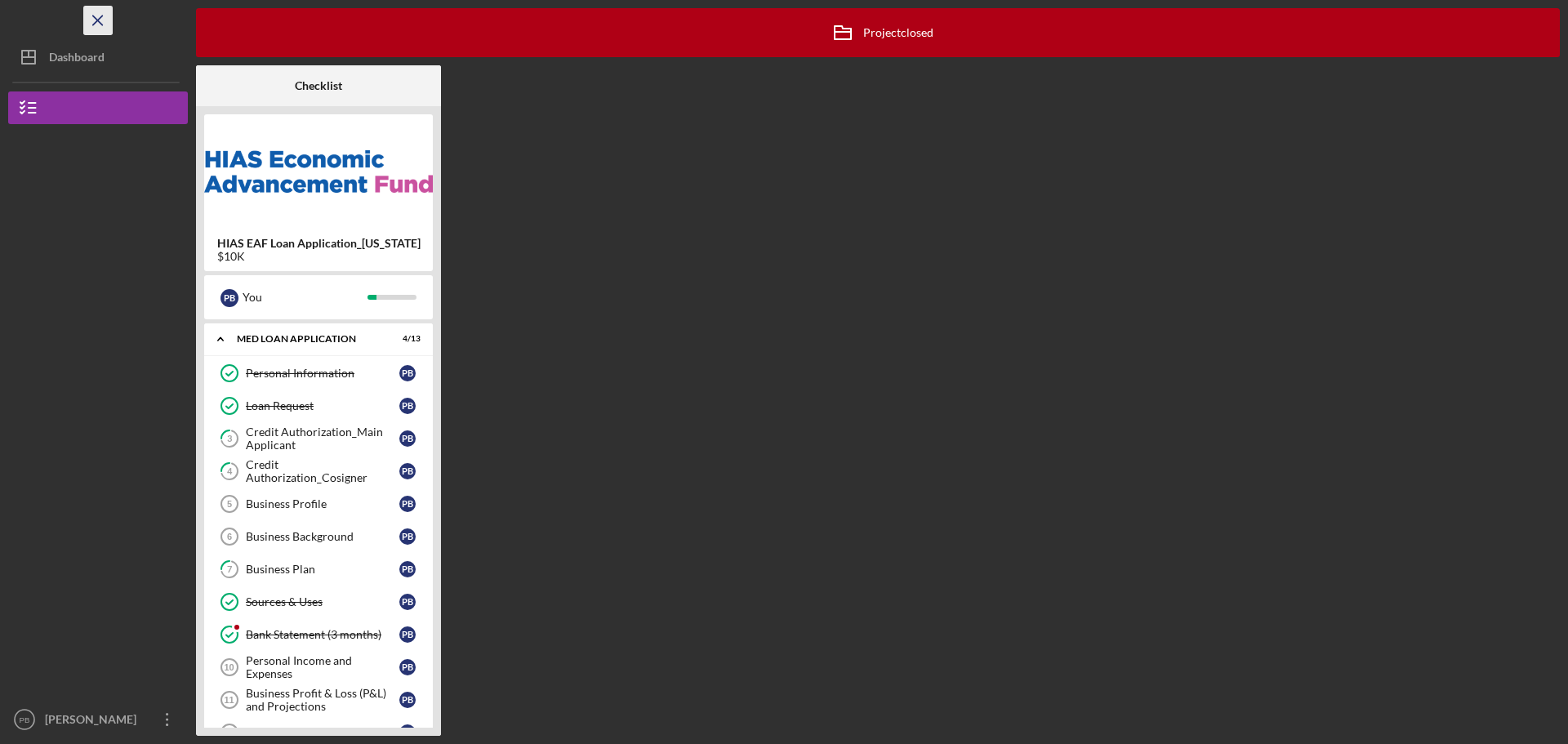
click at [92, 15] on icon "Icon/Menu Close" at bounding box center [98, 21] width 36 height 36
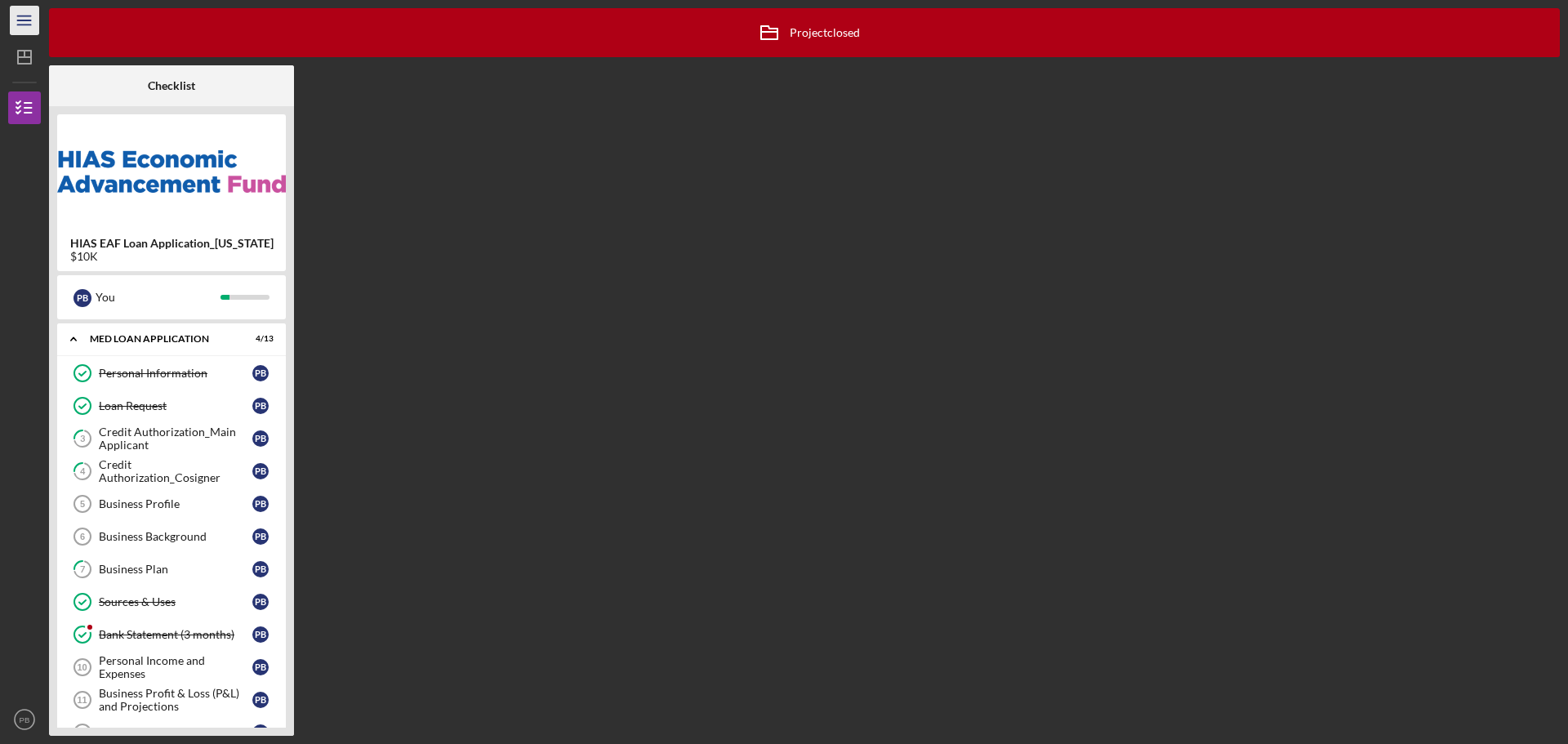
click at [28, 22] on icon "Icon/Menu" at bounding box center [25, 21] width 36 height 36
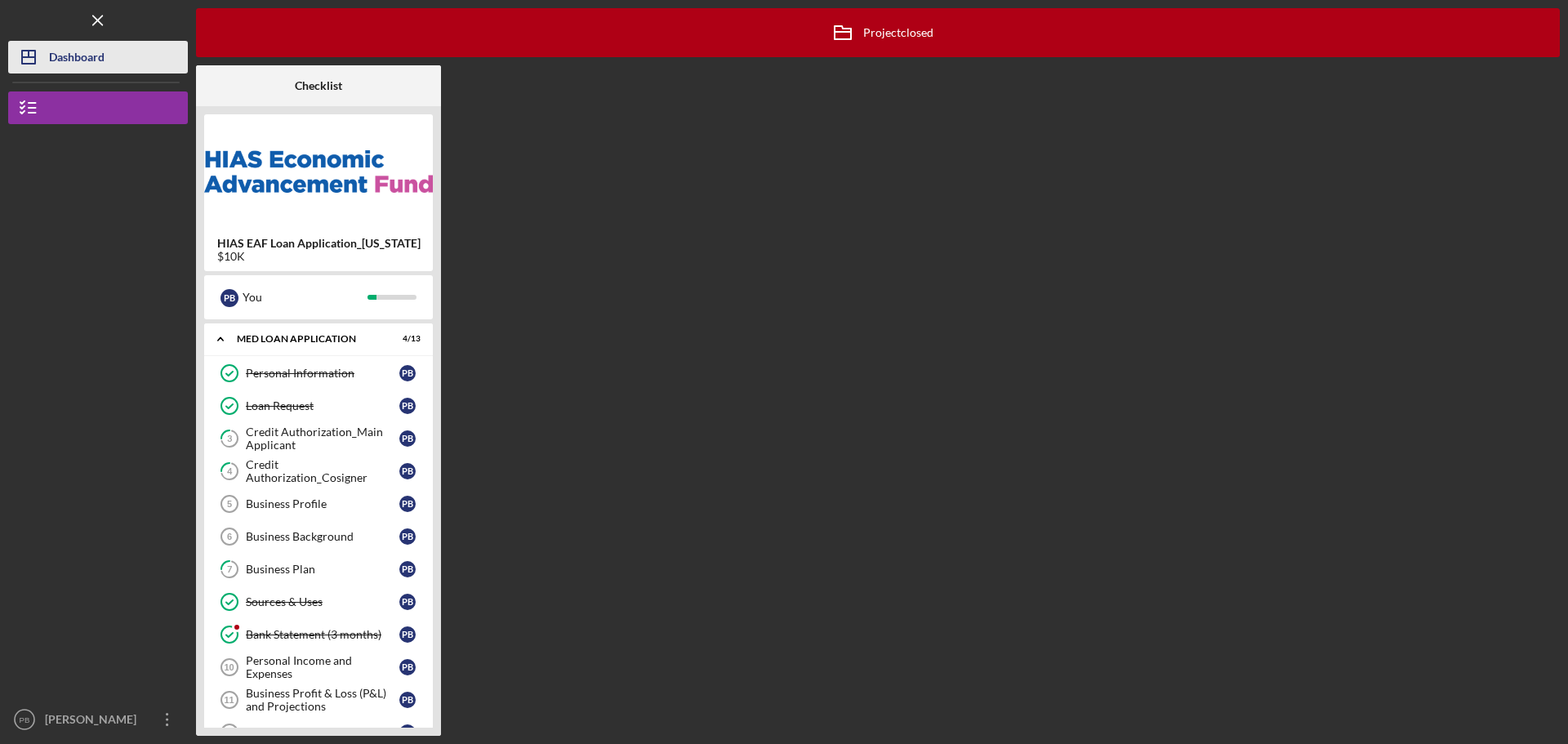
click at [98, 59] on div "Dashboard" at bounding box center [76, 59] width 55 height 36
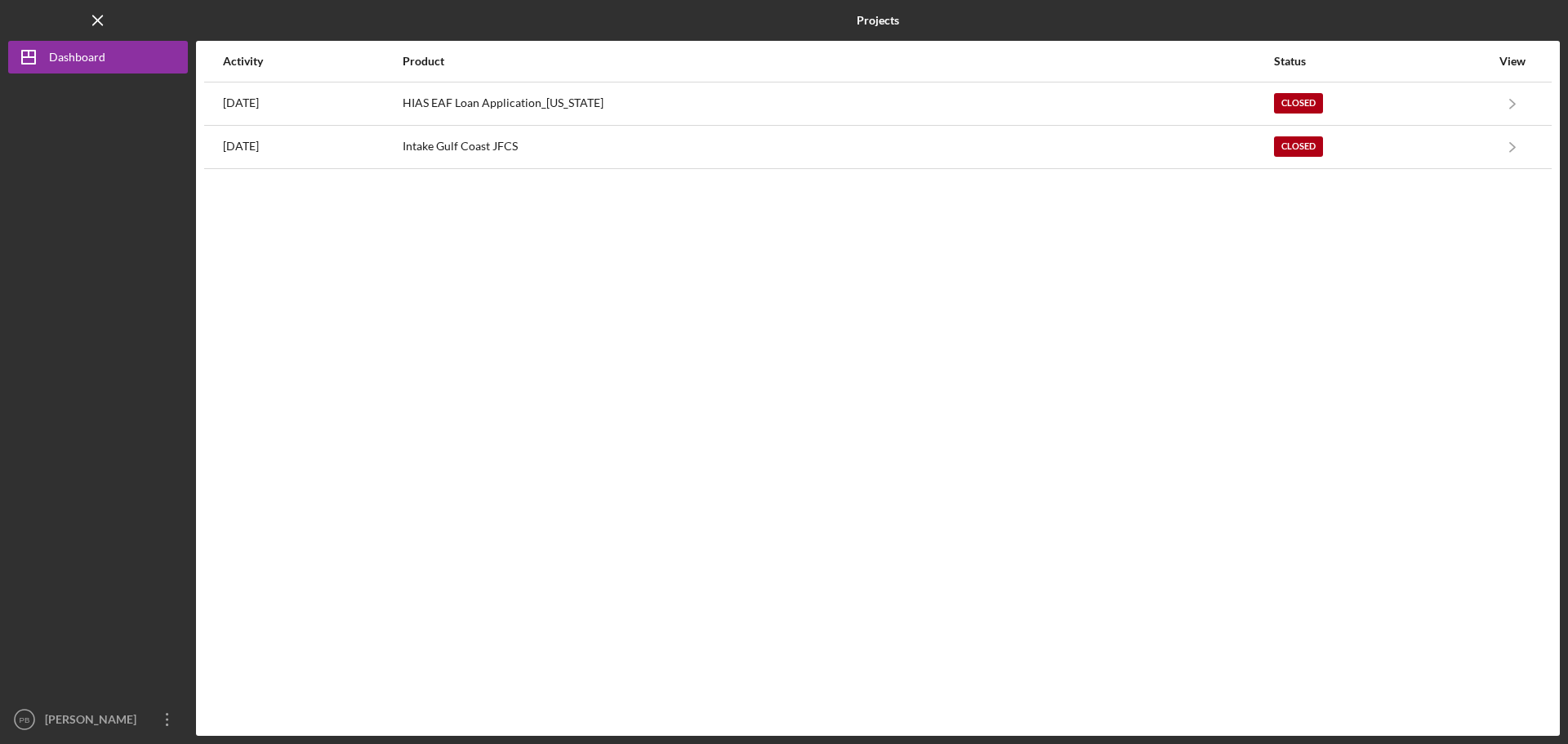
click at [631, 328] on div "Activity Product Status View 3 years ago HIAS EAF Loan Application_Ohio Closed …" at bounding box center [878, 389] width 1364 height 695
click at [64, 726] on div "[PERSON_NAME]" at bounding box center [94, 721] width 106 height 36
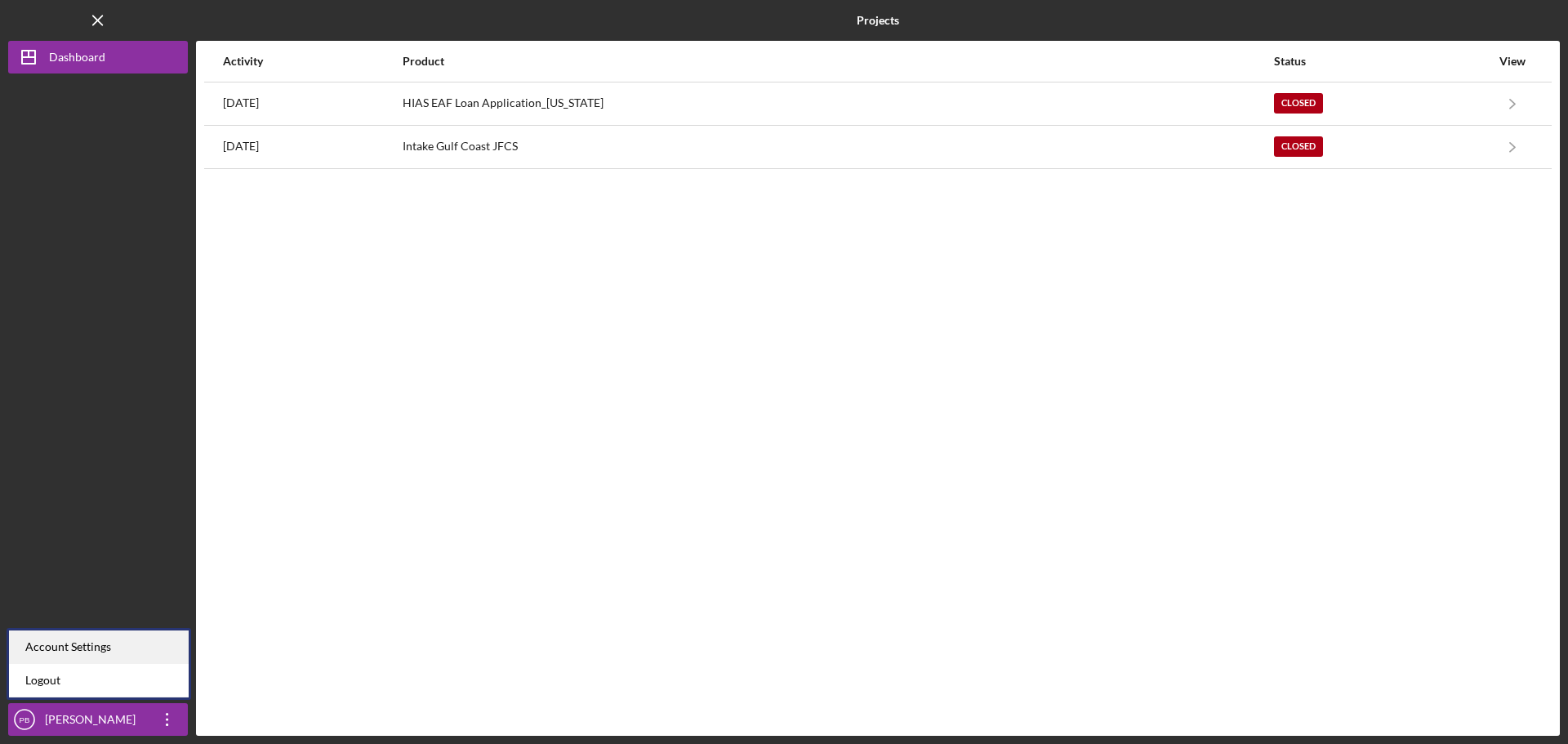
click at [79, 639] on div "Account Settings" at bounding box center [98, 647] width 180 height 33
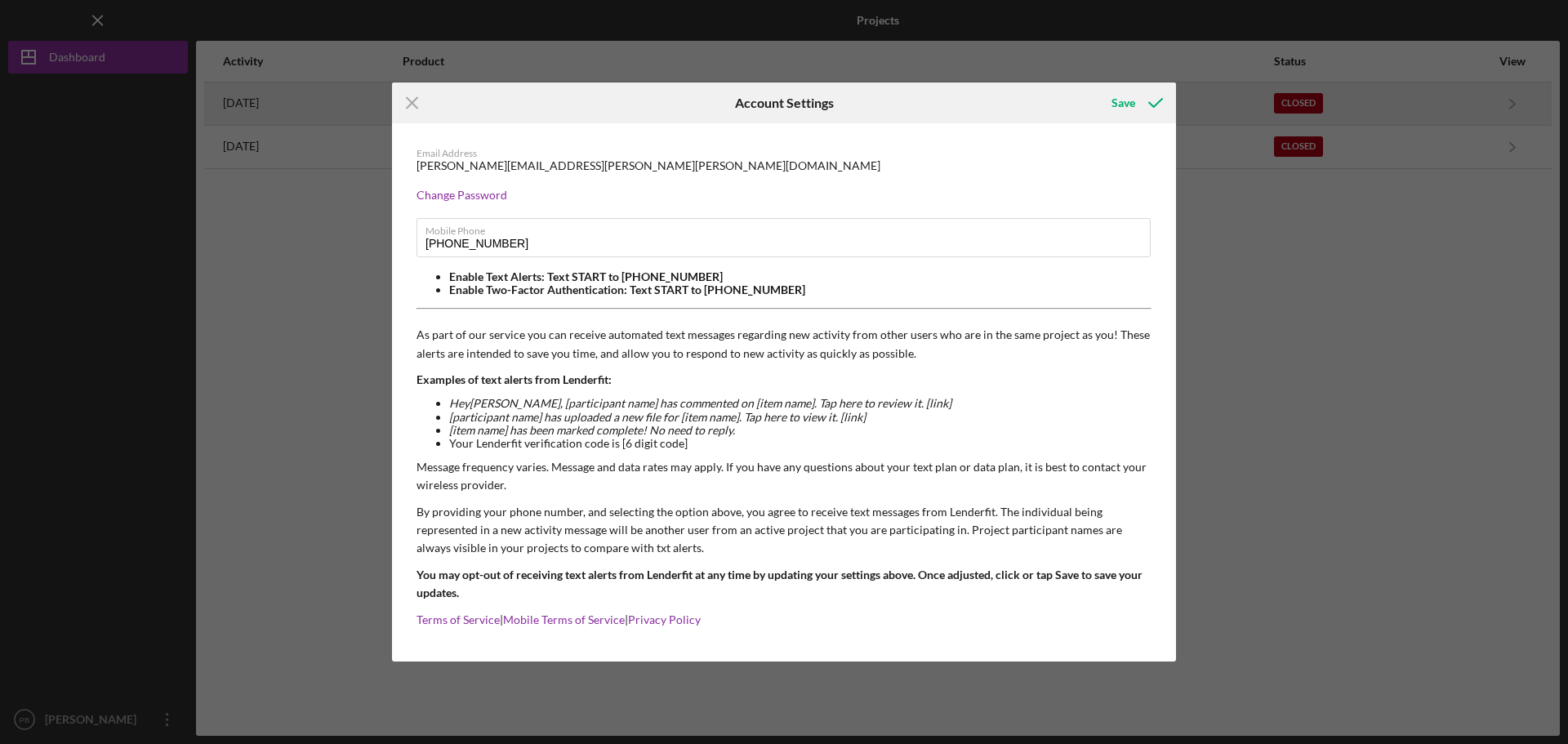
drag, startPoint x: 409, startPoint y: 102, endPoint x: 395, endPoint y: 124, distance: 26.1
click at [408, 102] on icon "Icon/Menu Close" at bounding box center [413, 102] width 41 height 41
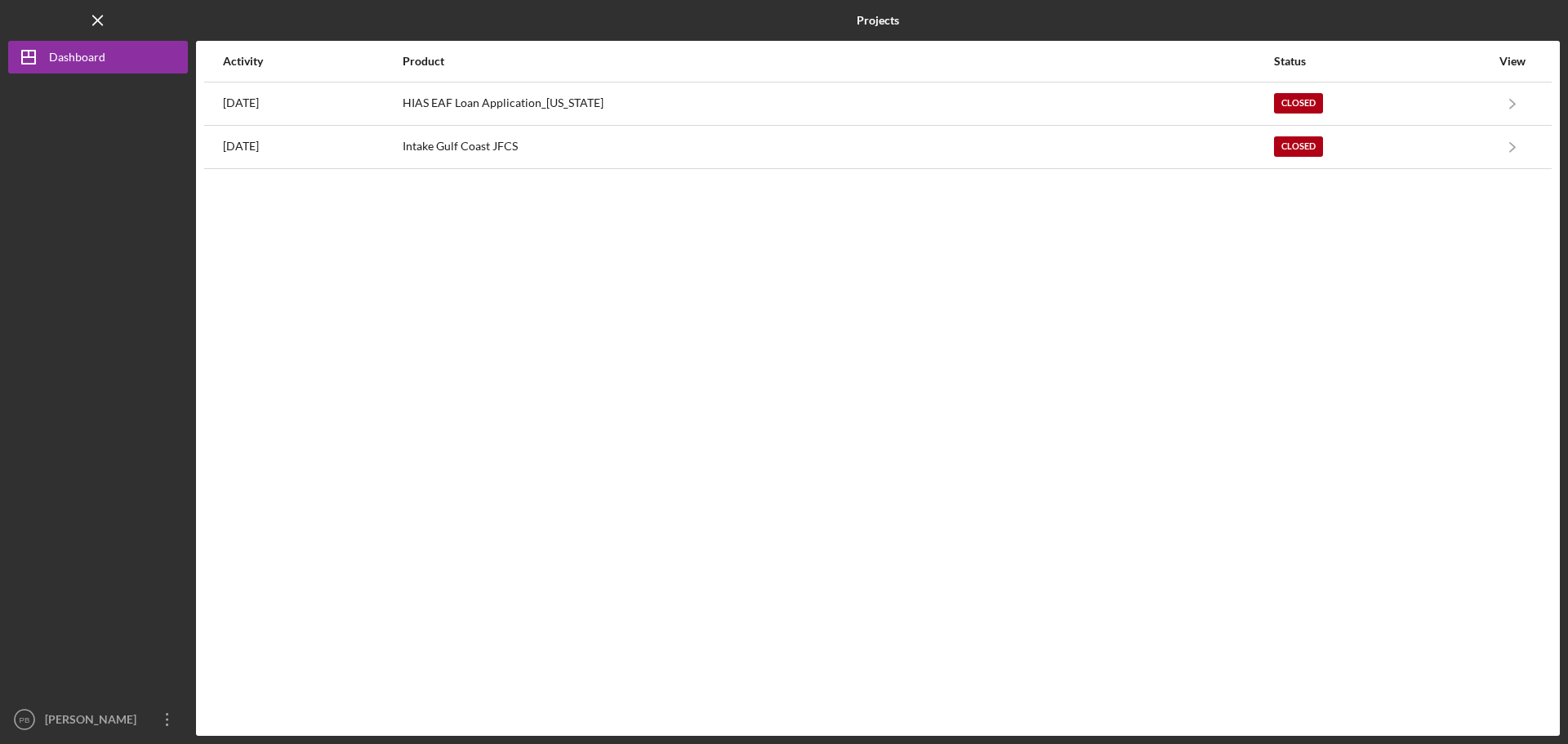
click at [306, 358] on div "Activity Product Status View 3 years ago HIAS EAF Loan Application_Ohio Closed …" at bounding box center [878, 389] width 1364 height 695
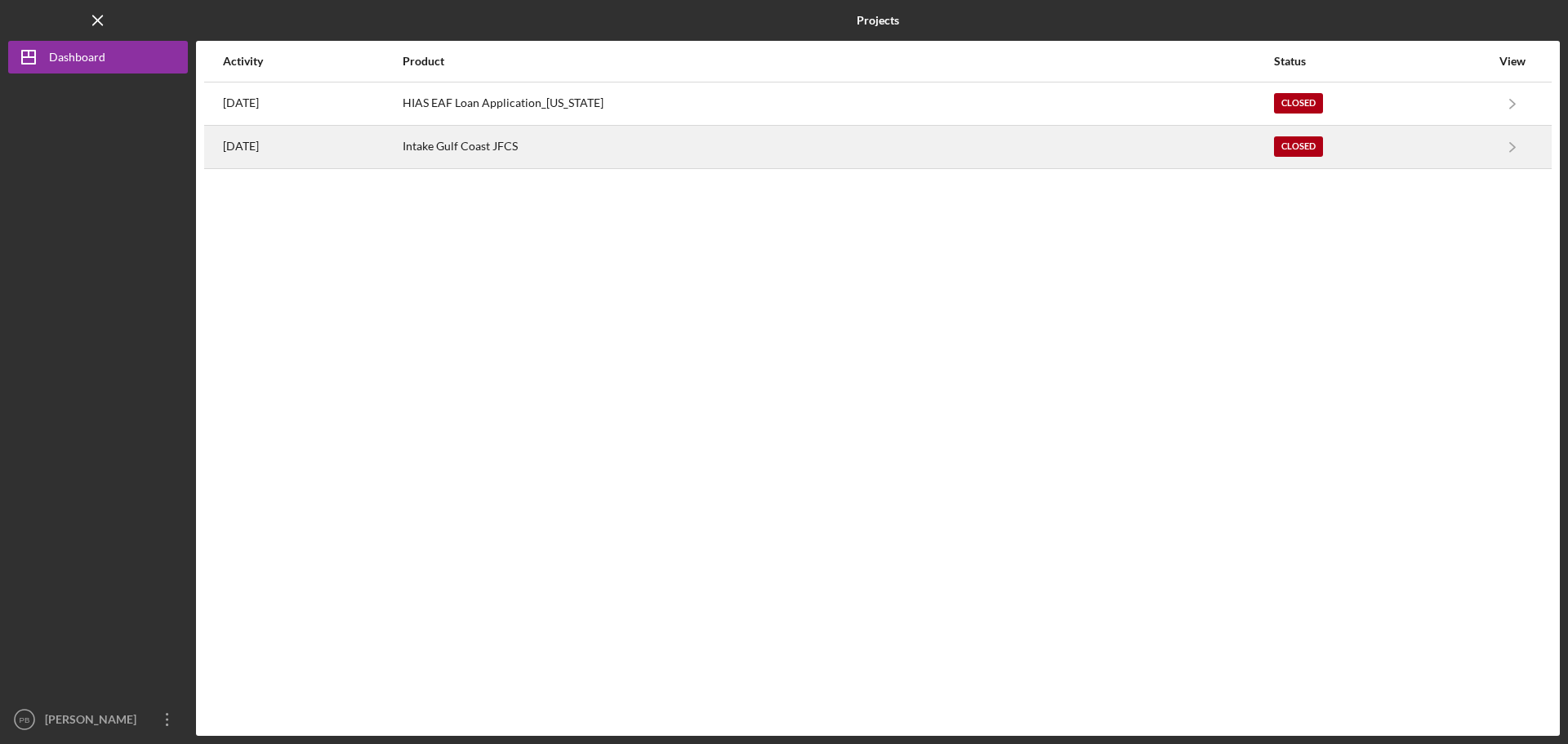
click at [365, 135] on div "[DATE]" at bounding box center [312, 147] width 178 height 41
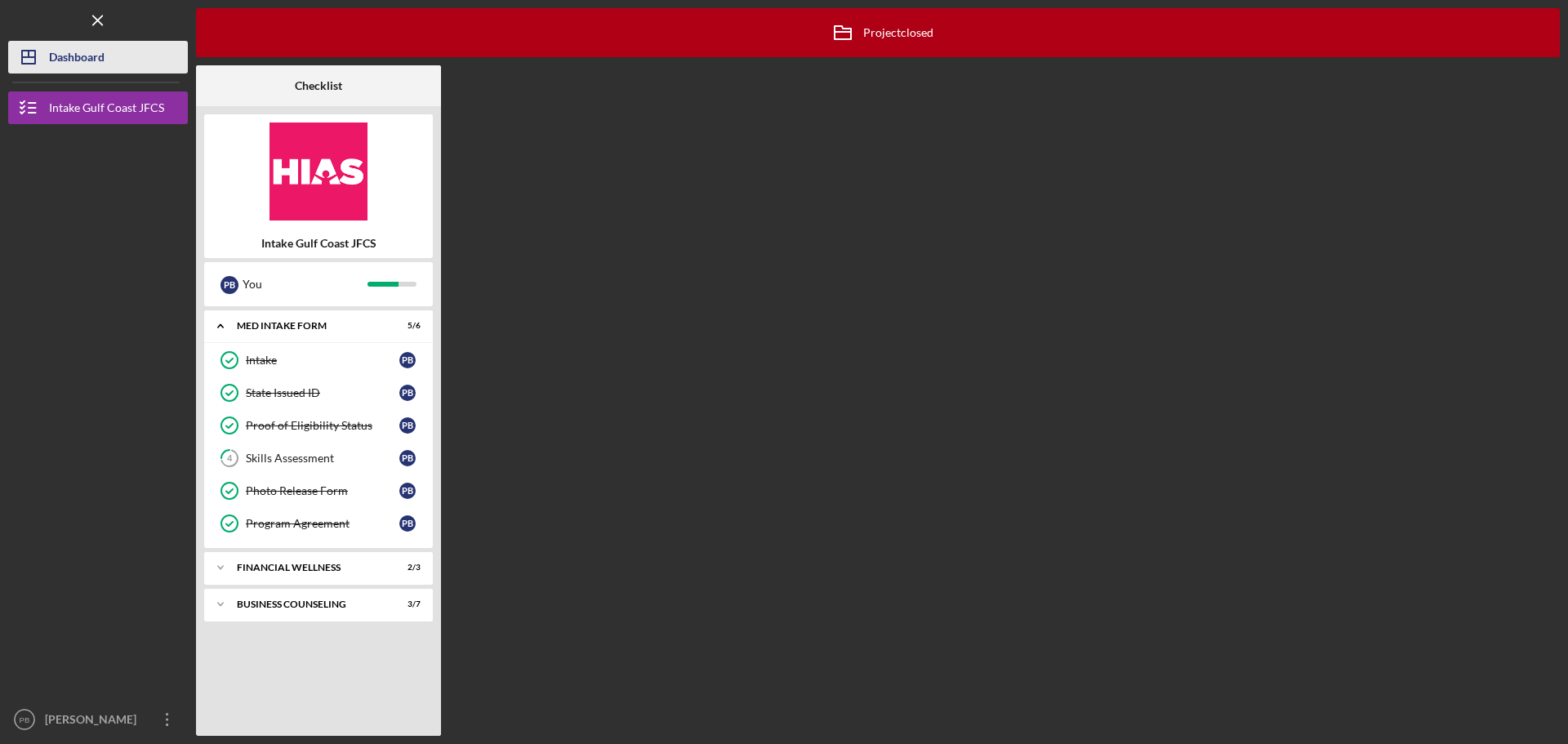
click at [65, 51] on div "Dashboard" at bounding box center [76, 59] width 55 height 36
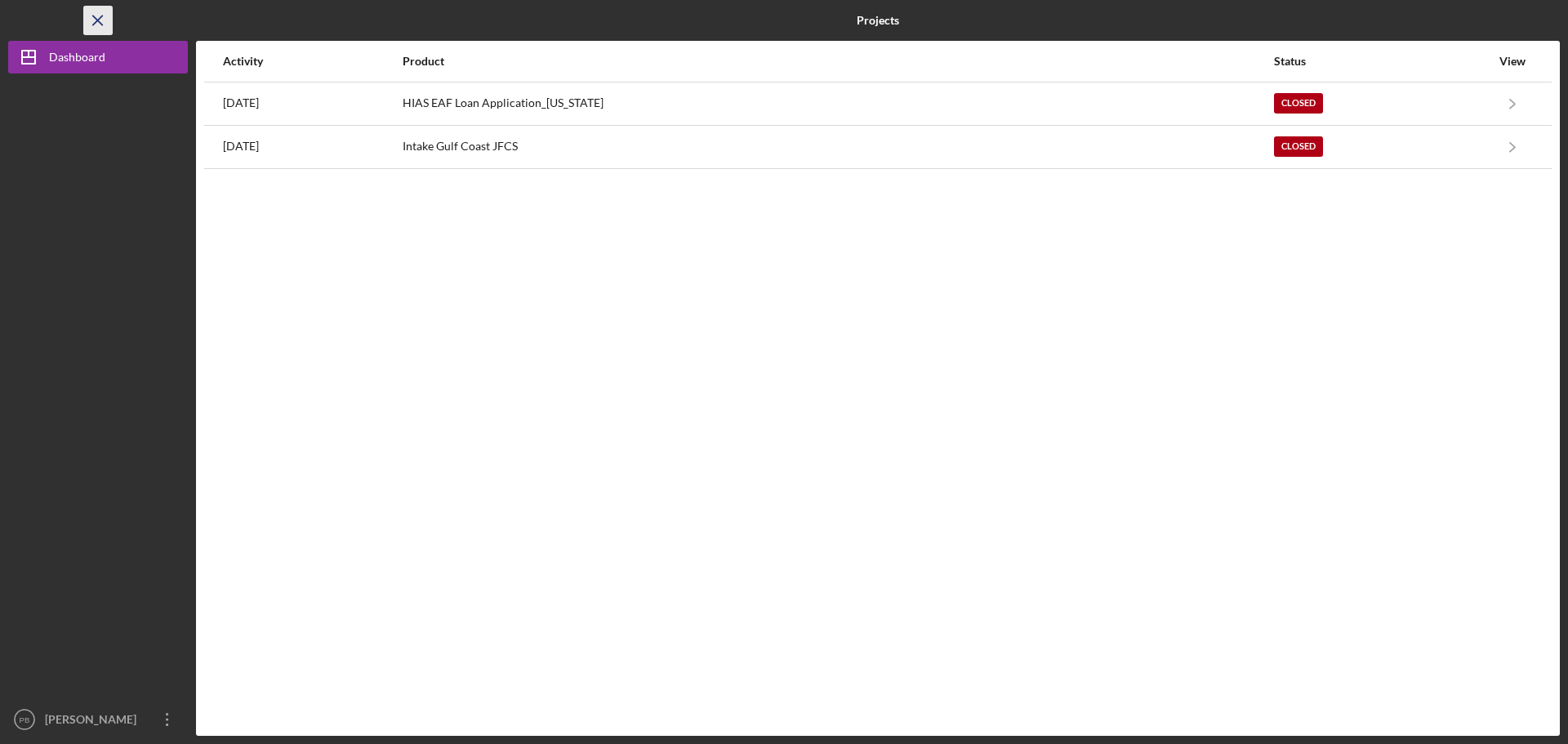
click at [91, 14] on icon "Icon/Menu Close" at bounding box center [98, 21] width 36 height 36
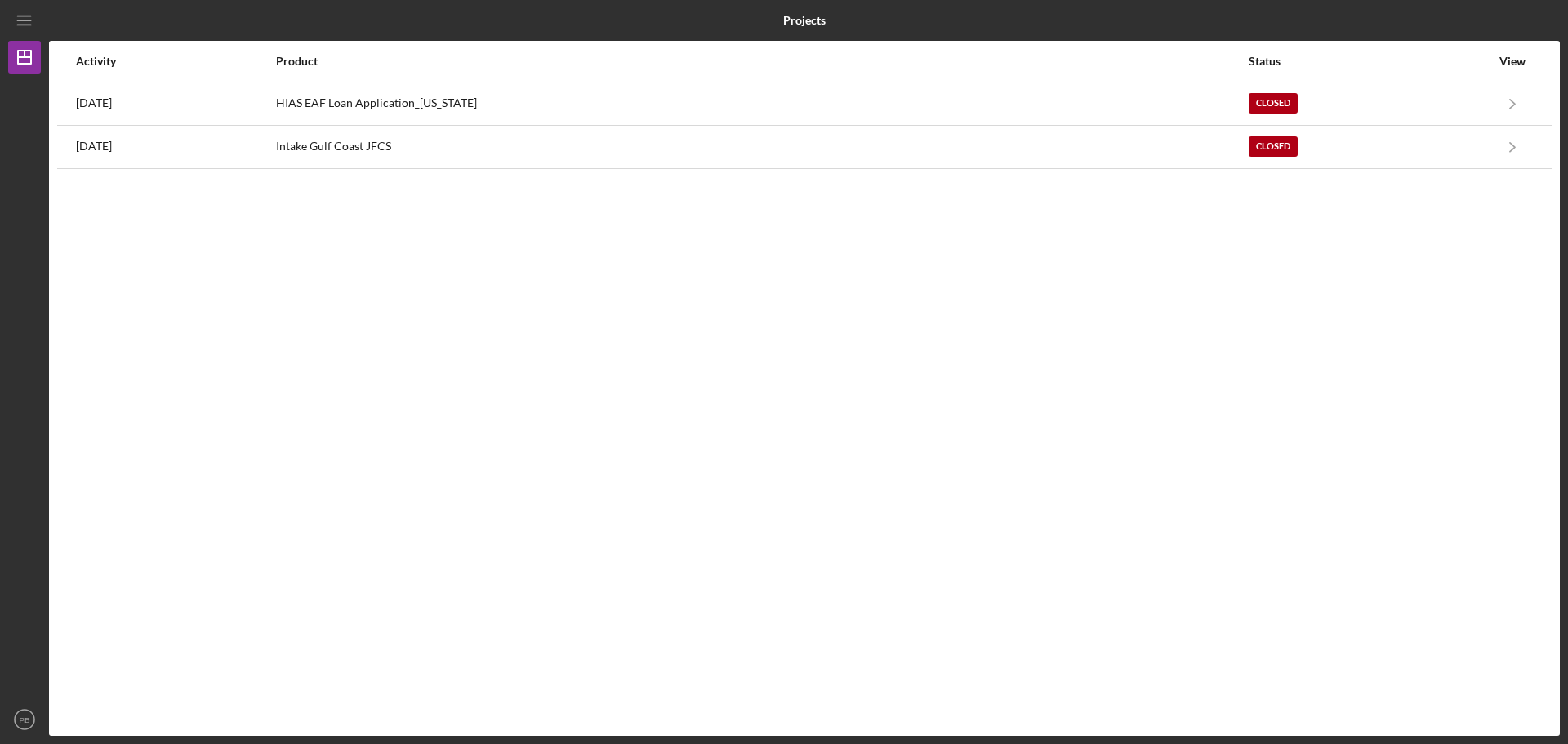
click at [694, 327] on div "Activity Product Status View 3 years ago HIAS EAF Loan Application_Ohio Closed …" at bounding box center [804, 389] width 1511 height 695
click at [17, 717] on icon "PB" at bounding box center [25, 719] width 32 height 41
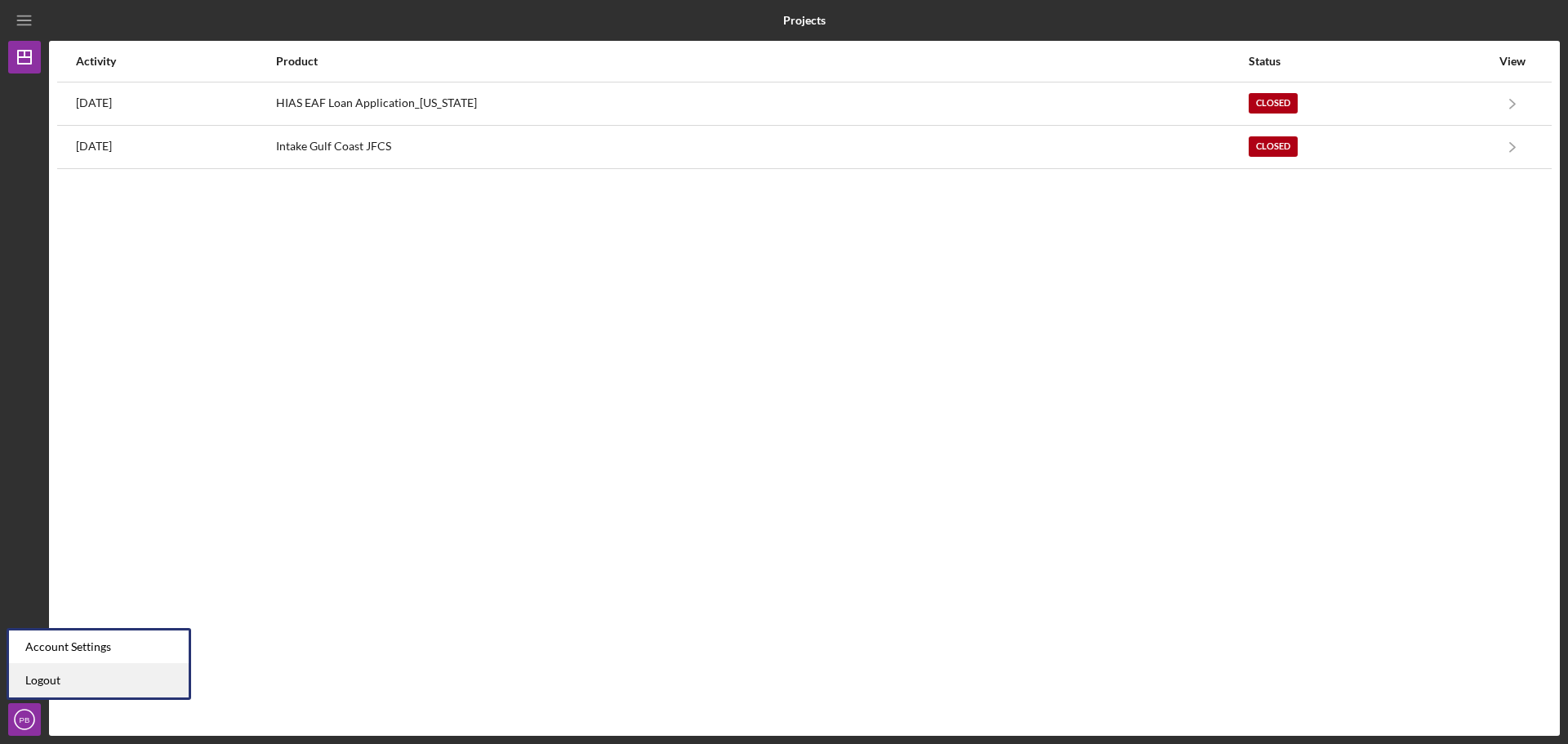
click at [53, 682] on link "Logout" at bounding box center [98, 680] width 180 height 33
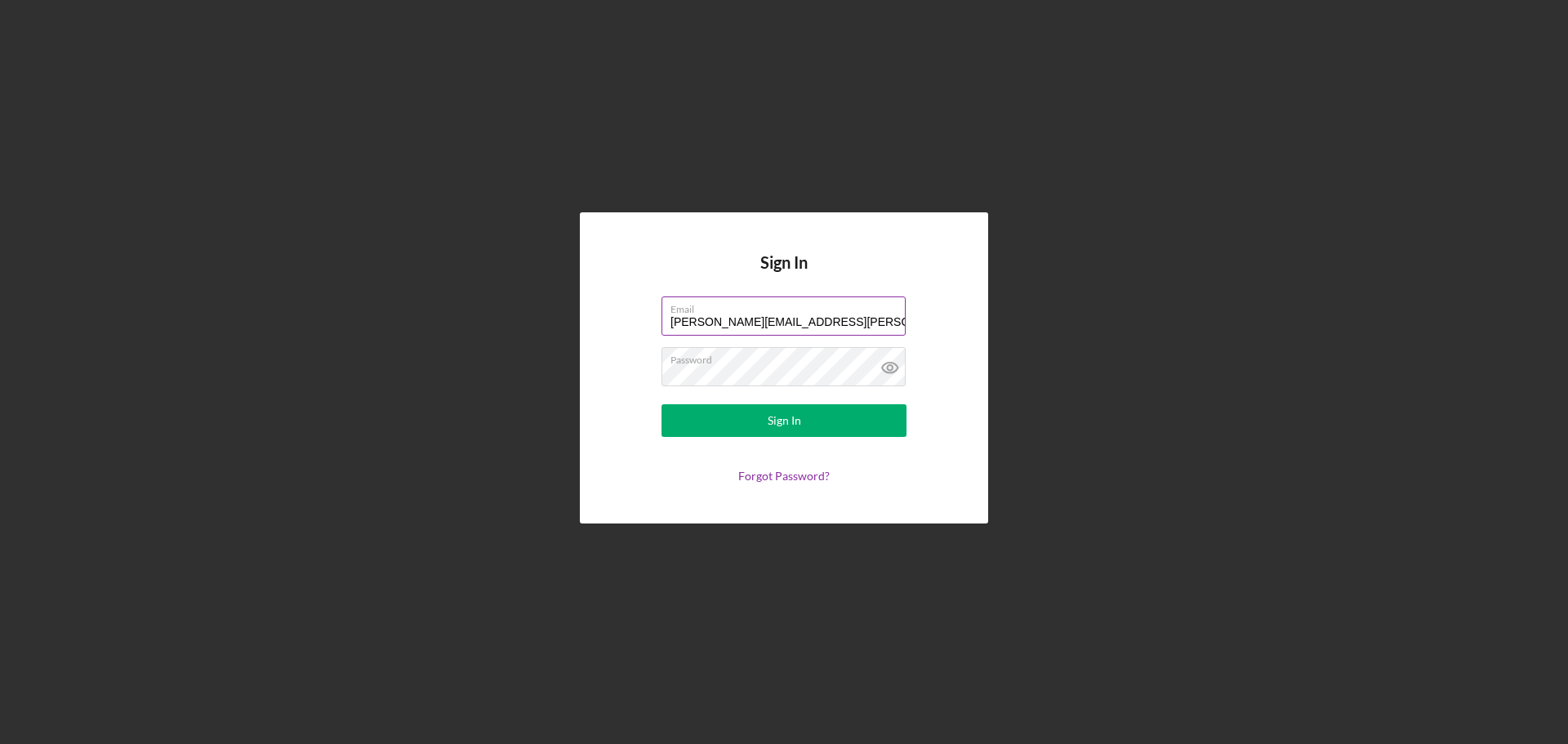
click at [842, 316] on input "phillip.anderson.bailey@gmail.com" at bounding box center [784, 315] width 244 height 39
click at [740, 319] on input "phillip.anderson.bailey@gmail.com" at bounding box center [784, 315] width 244 height 39
type input "phillip.bailey@hias.org"
click at [946, 258] on div "Sign In Email phillip.bailey@hias.org Password Sign In Forgot Password?" at bounding box center [784, 368] width 409 height 311
click at [816, 426] on button "Sign In" at bounding box center [784, 420] width 245 height 32
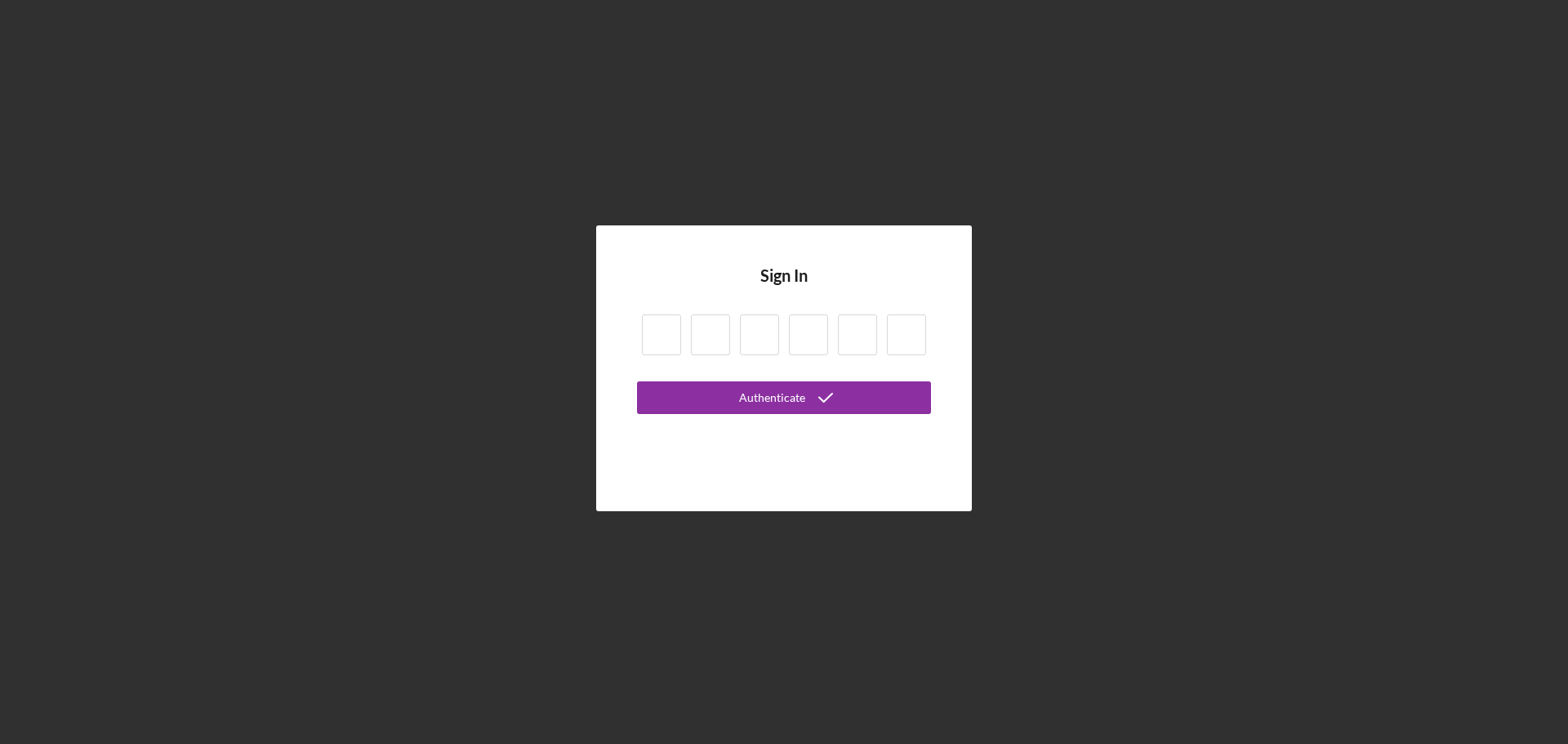
click at [672, 339] on input at bounding box center [661, 334] width 39 height 41
type input "8"
click at [706, 333] on input "3" at bounding box center [710, 334] width 39 height 41
type input "9"
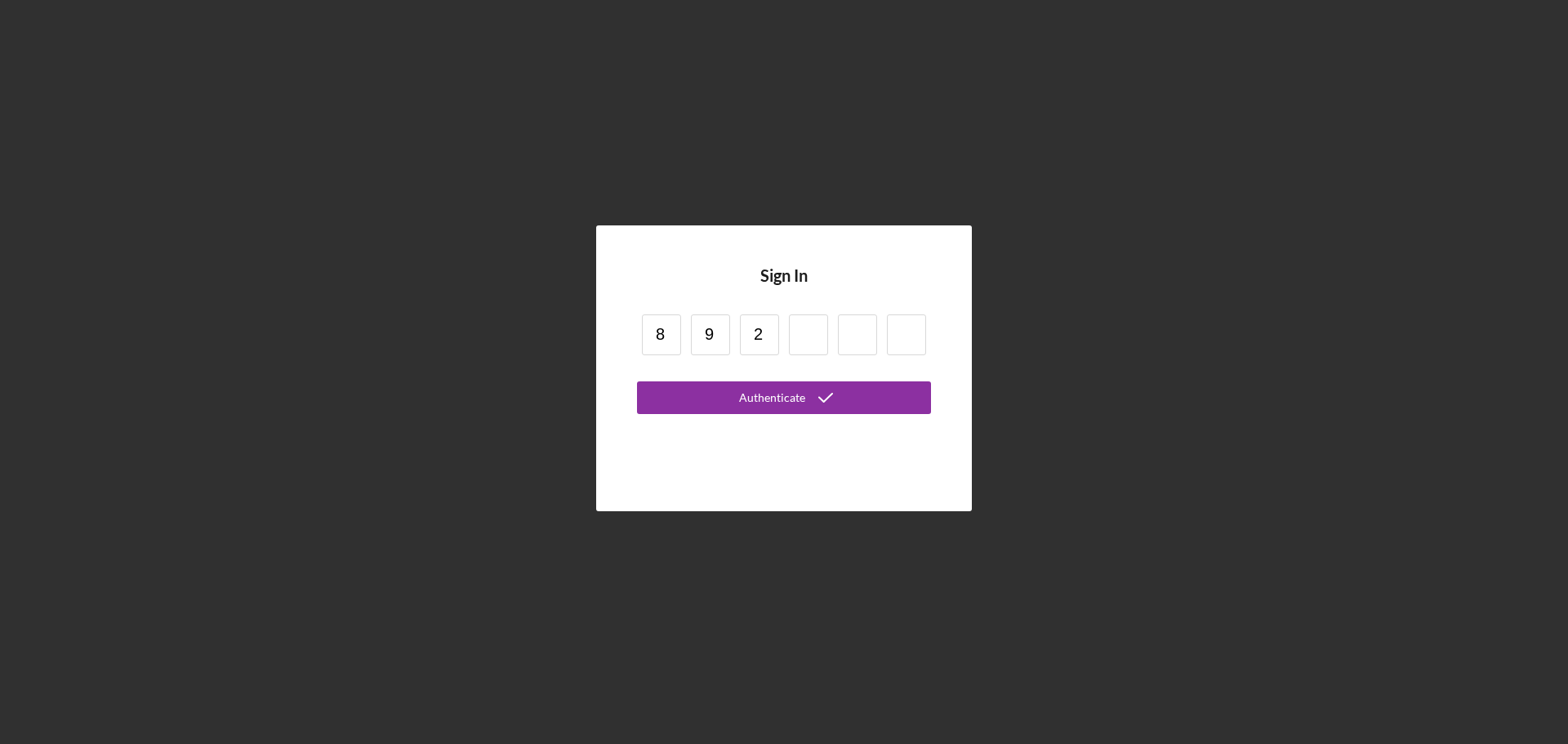
type input "2"
type input "7"
type input "1"
click at [767, 403] on div "Authenticate" at bounding box center [772, 397] width 66 height 32
